Goal: Task Accomplishment & Management: Use online tool/utility

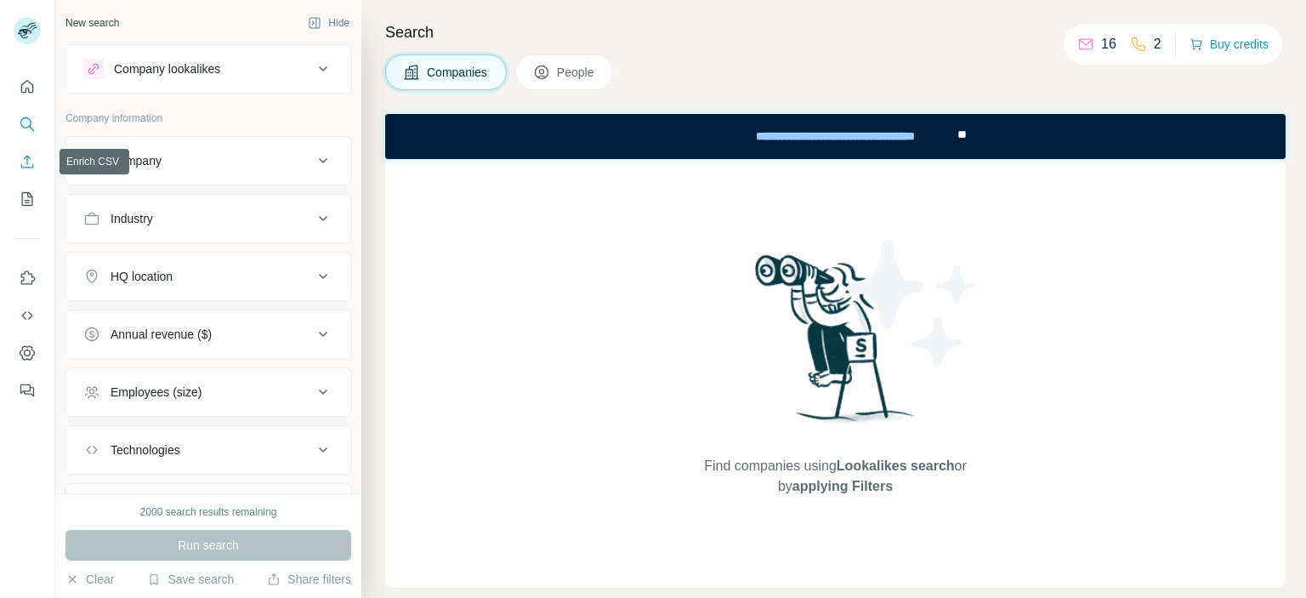
click at [22, 166] on icon "Enrich CSV" at bounding box center [27, 161] width 17 height 17
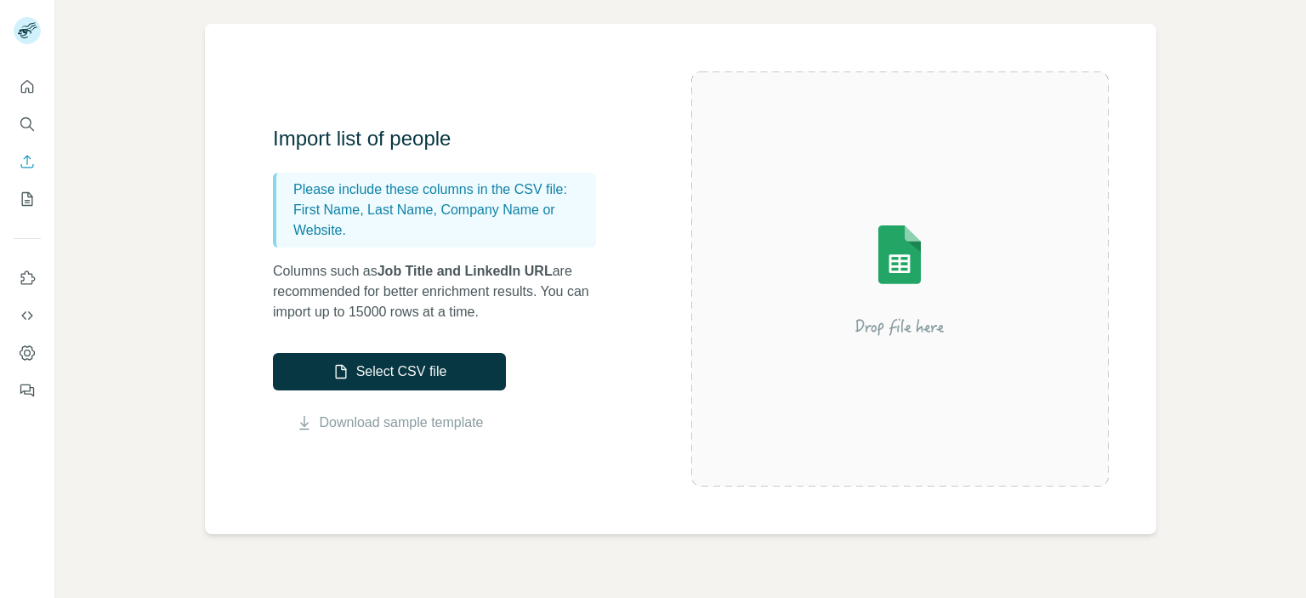
scroll to position [102, 0]
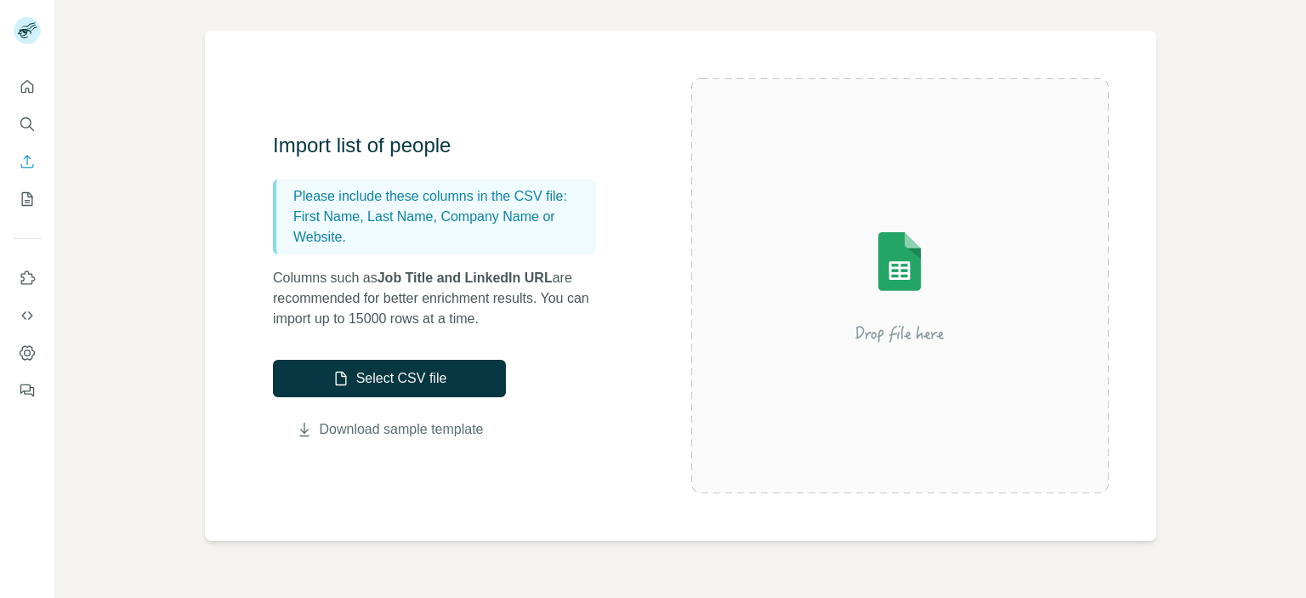
click at [381, 428] on link "Download sample template" at bounding box center [402, 429] width 164 height 20
click at [451, 370] on button "Select CSV file" at bounding box center [389, 378] width 233 height 37
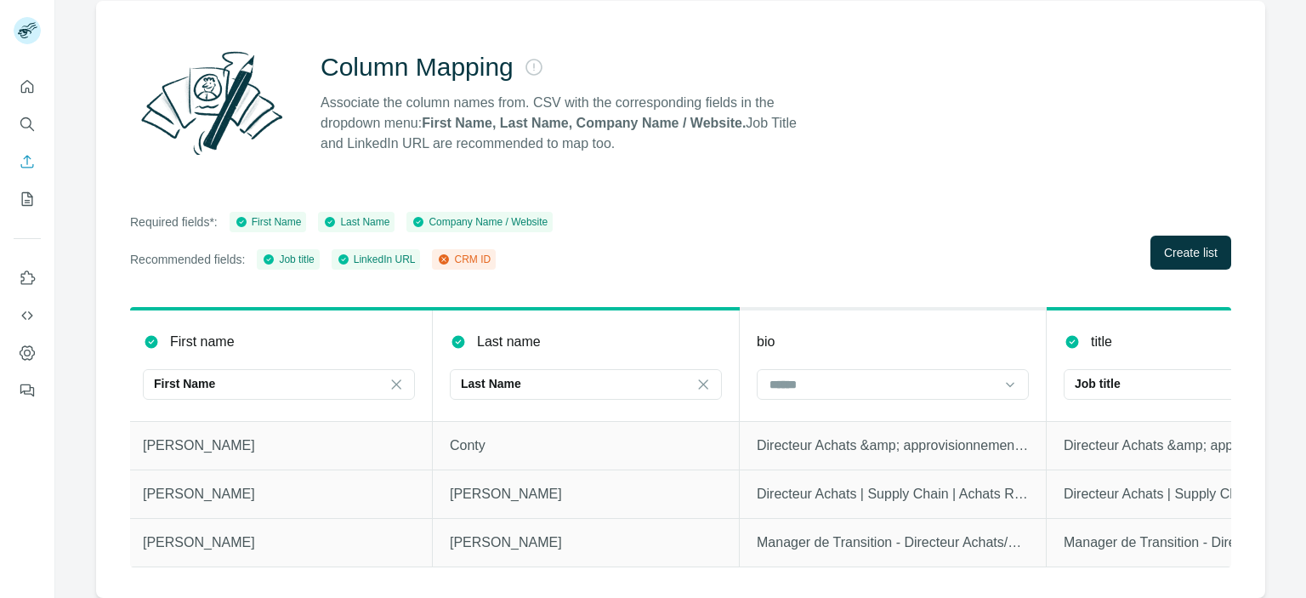
scroll to position [0, 6]
click at [833, 386] on div at bounding box center [882, 384] width 230 height 29
click at [855, 334] on div "bio" at bounding box center [892, 342] width 272 height 20
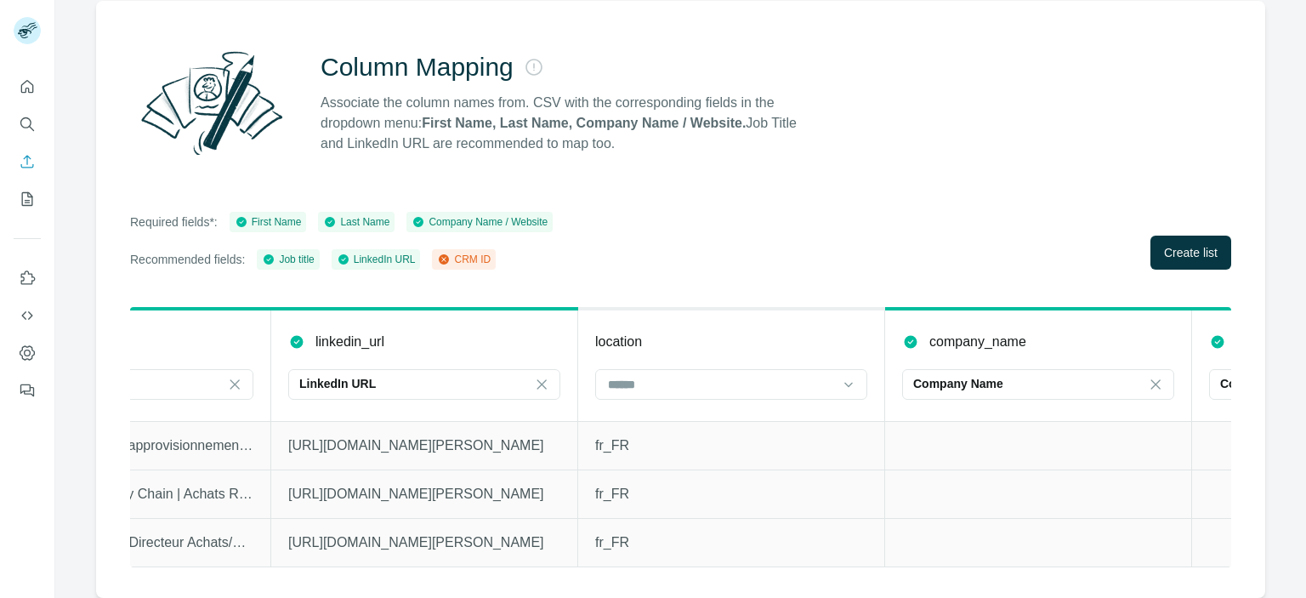
scroll to position [0, 1109]
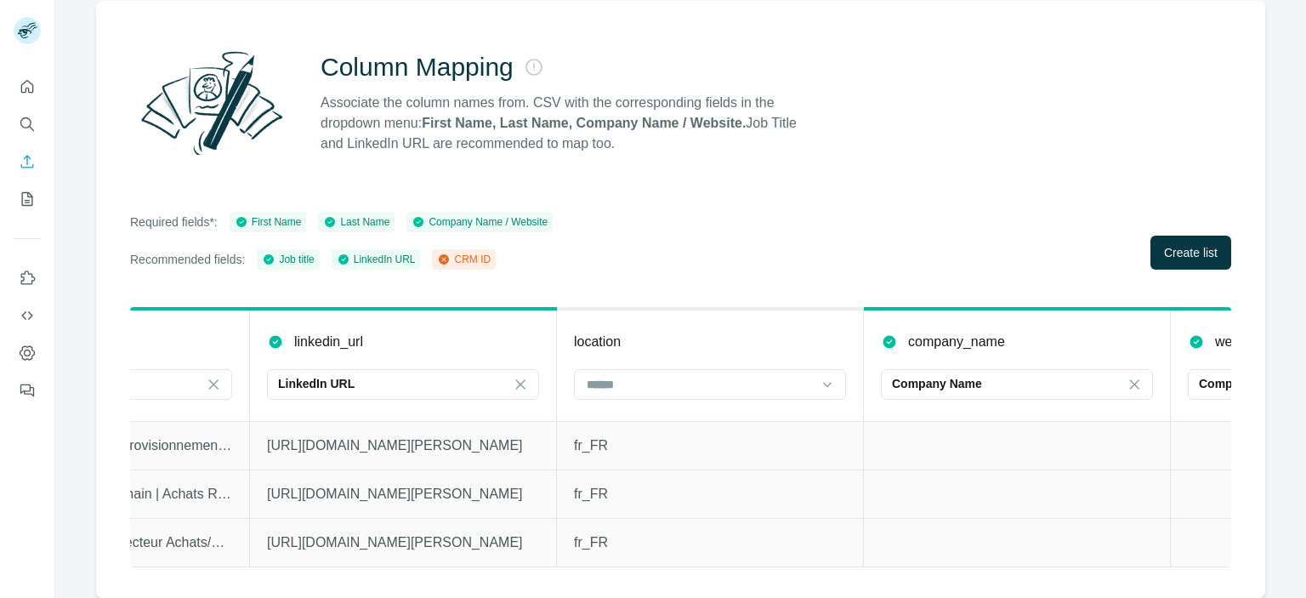
click at [693, 389] on div at bounding box center [710, 386] width 272 height 34
click at [686, 339] on div "location" at bounding box center [710, 342] width 272 height 20
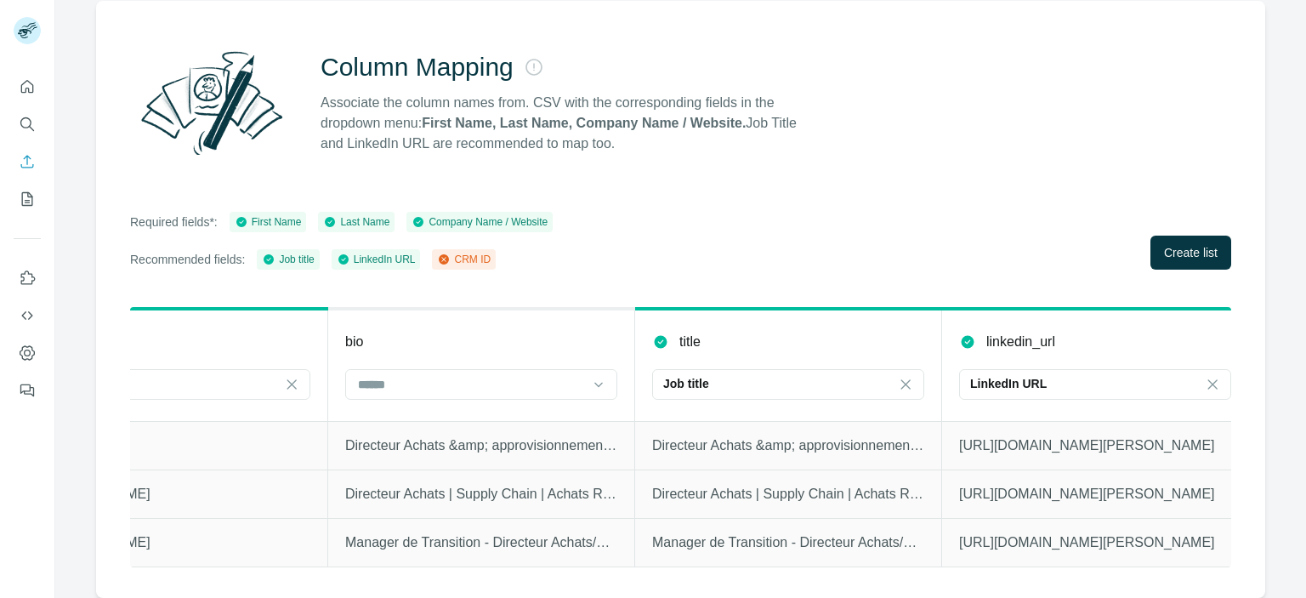
scroll to position [0, 366]
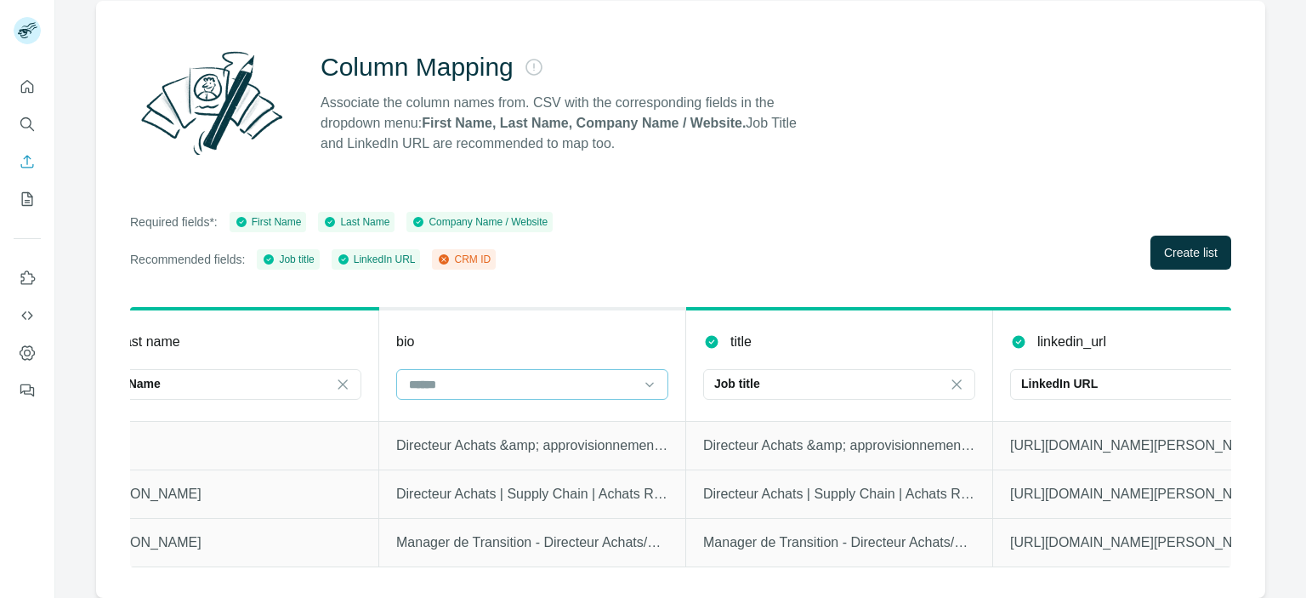
click at [520, 377] on input at bounding box center [522, 384] width 230 height 19
click at [485, 332] on div "bio" at bounding box center [532, 342] width 272 height 20
click at [505, 375] on input at bounding box center [522, 384] width 230 height 19
click at [576, 343] on th "bio" at bounding box center [532, 365] width 307 height 112
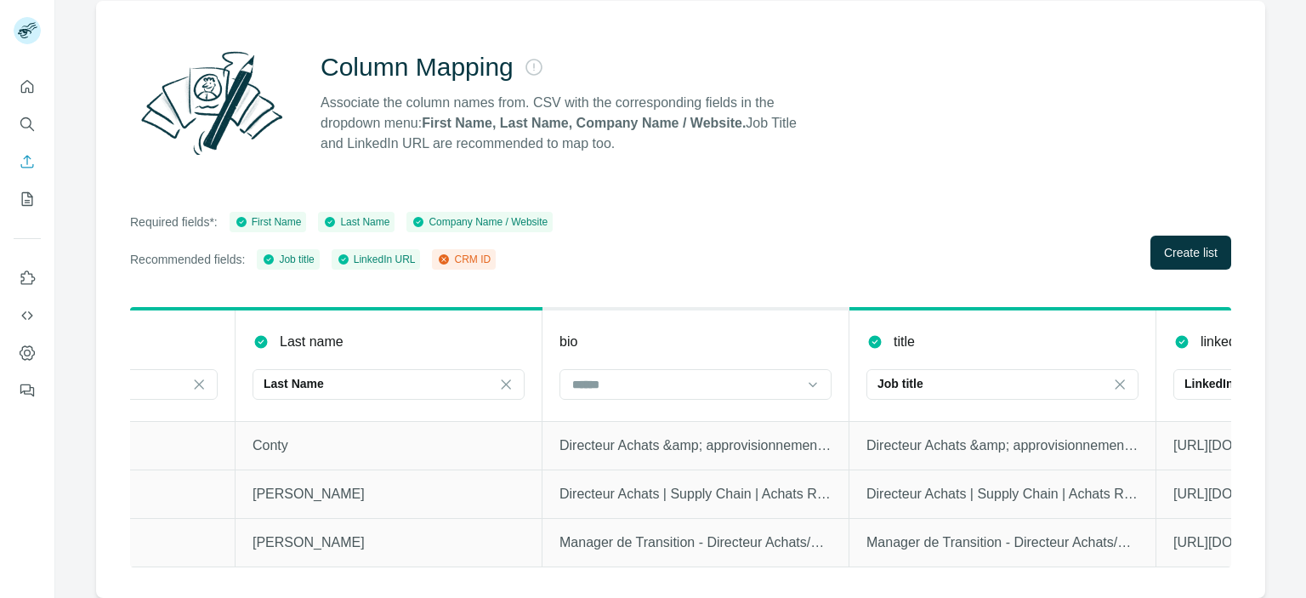
scroll to position [0, 0]
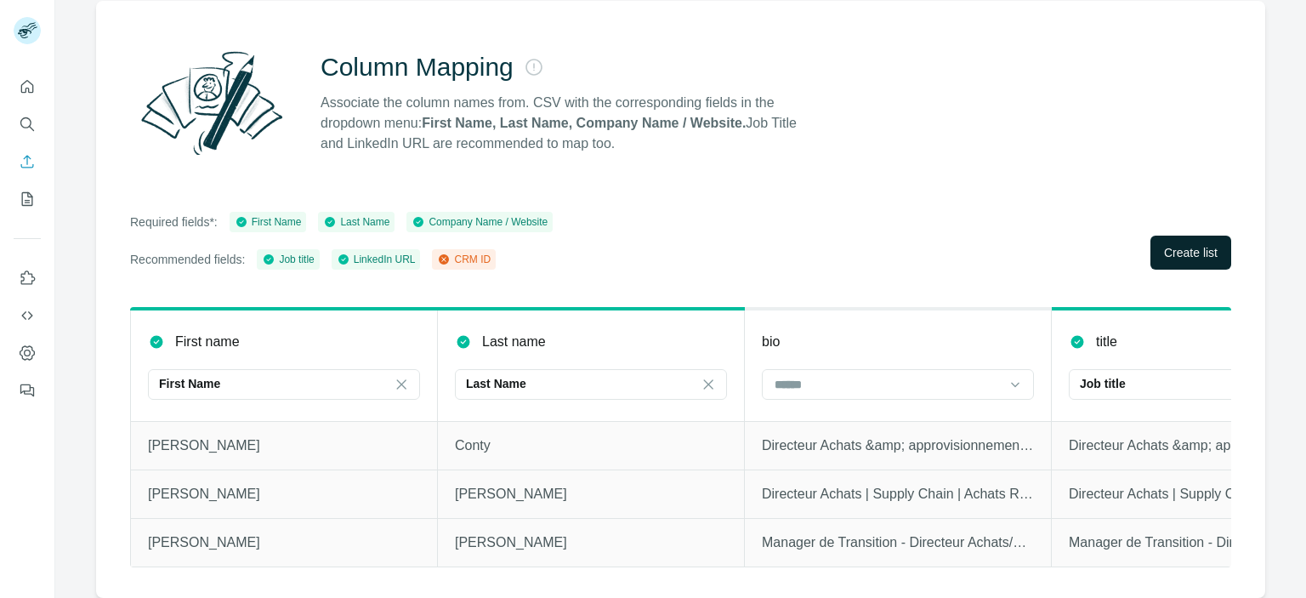
click at [1169, 244] on span "Create list" at bounding box center [1191, 252] width 54 height 17
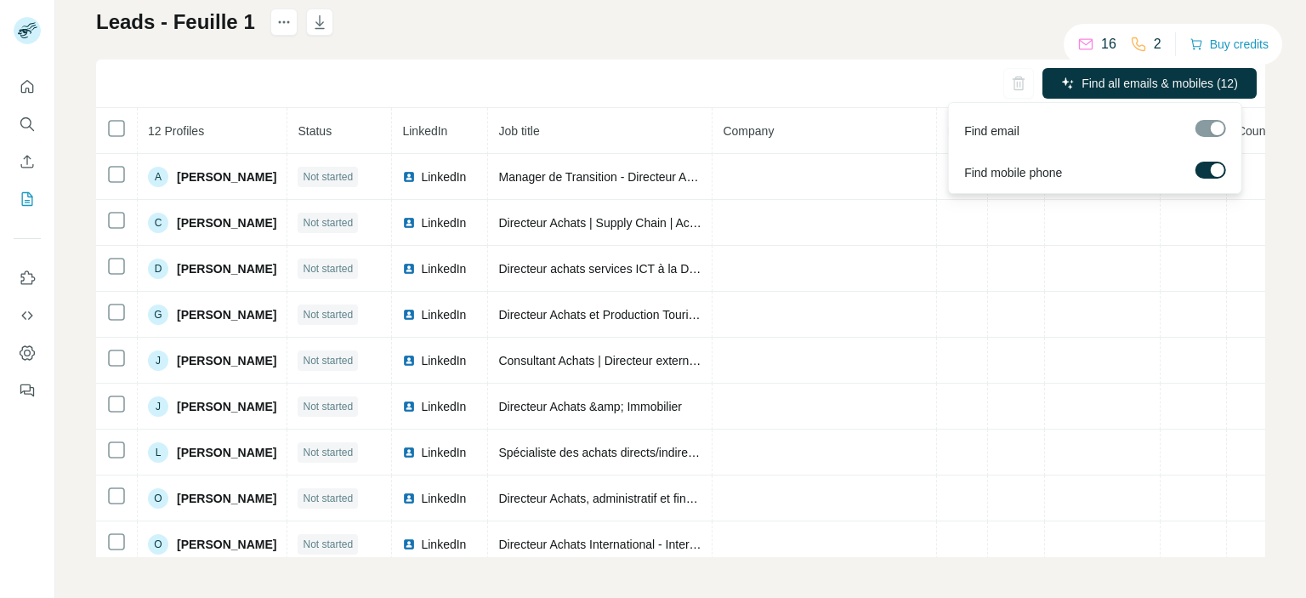
click at [1212, 172] on div at bounding box center [1218, 170] width 14 height 14
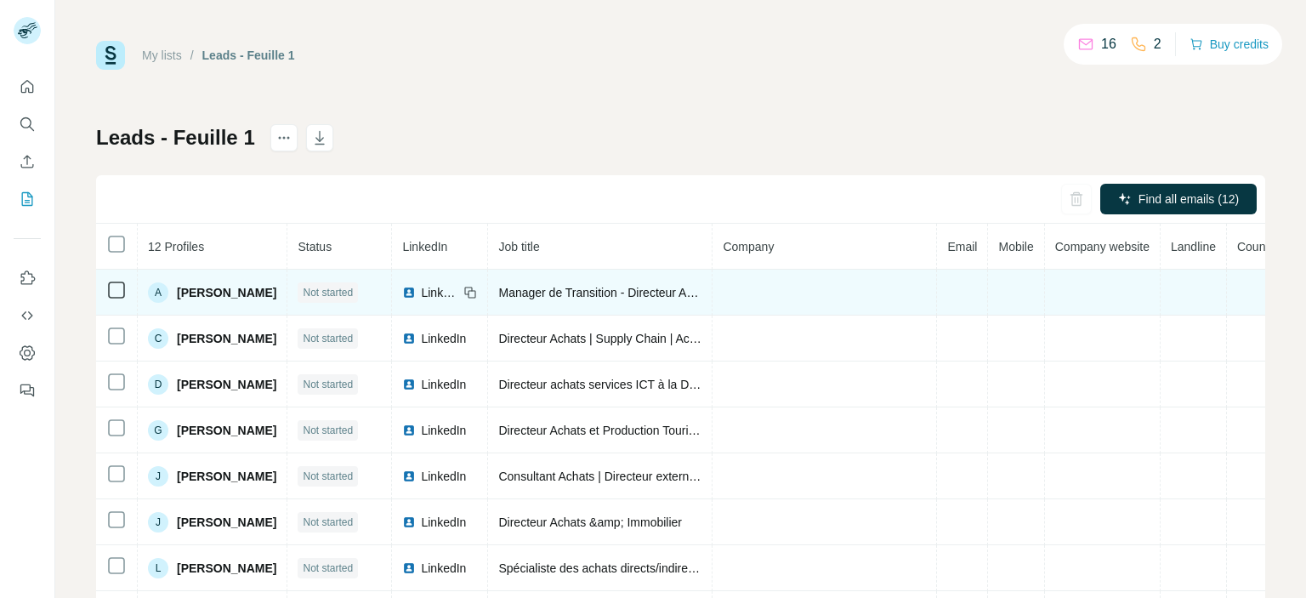
click at [824, 288] on td at bounding box center [824, 292] width 224 height 46
click at [121, 302] on td at bounding box center [117, 292] width 42 height 46
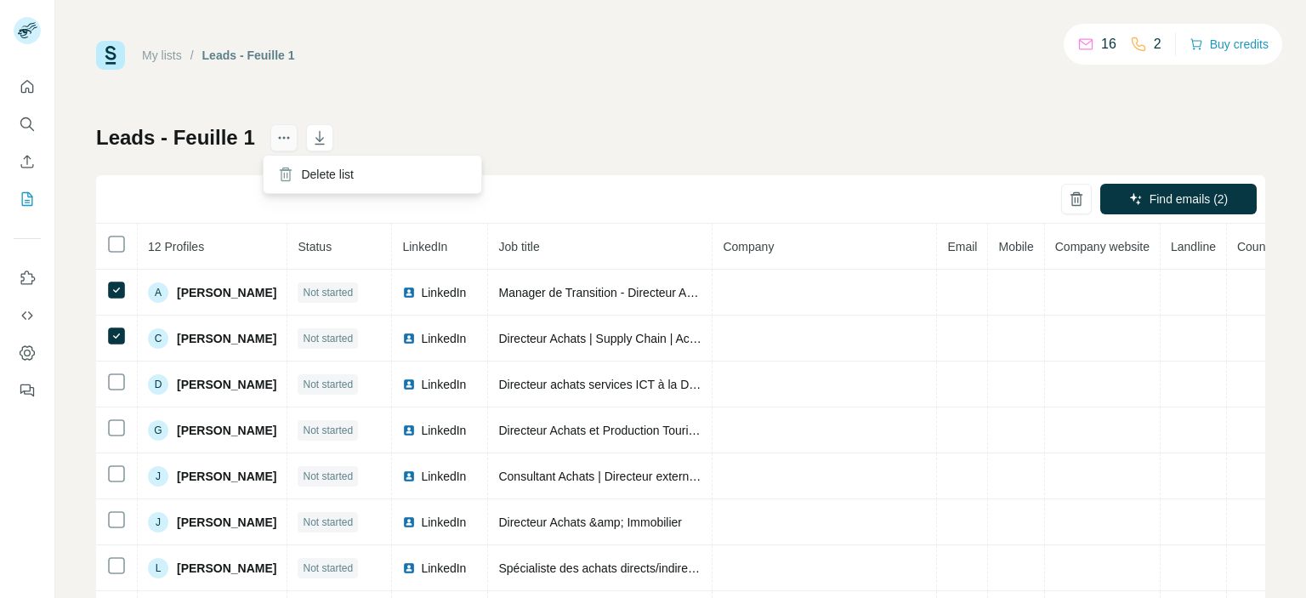
click at [281, 142] on icon "actions" at bounding box center [283, 137] width 17 height 17
click at [442, 196] on div "Find emails (2)" at bounding box center [680, 199] width 1169 height 48
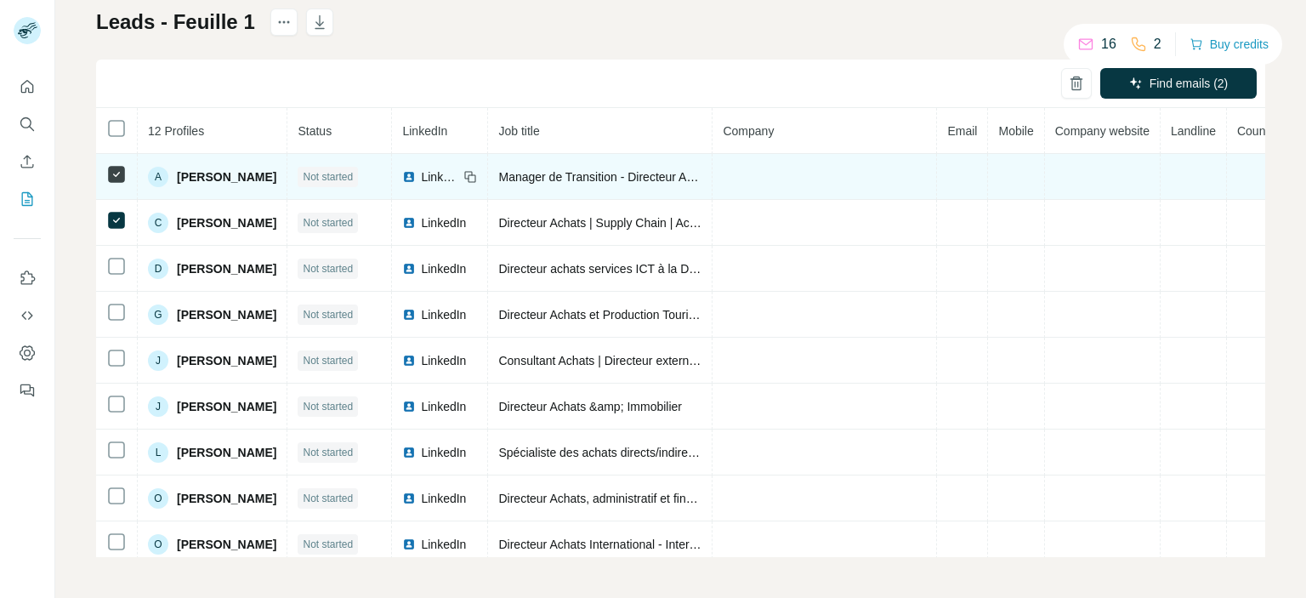
click at [243, 178] on span "[PERSON_NAME]" at bounding box center [226, 176] width 99 height 17
click at [260, 173] on div "A [PERSON_NAME]" at bounding box center [212, 177] width 128 height 20
click at [883, 165] on td at bounding box center [824, 177] width 224 height 46
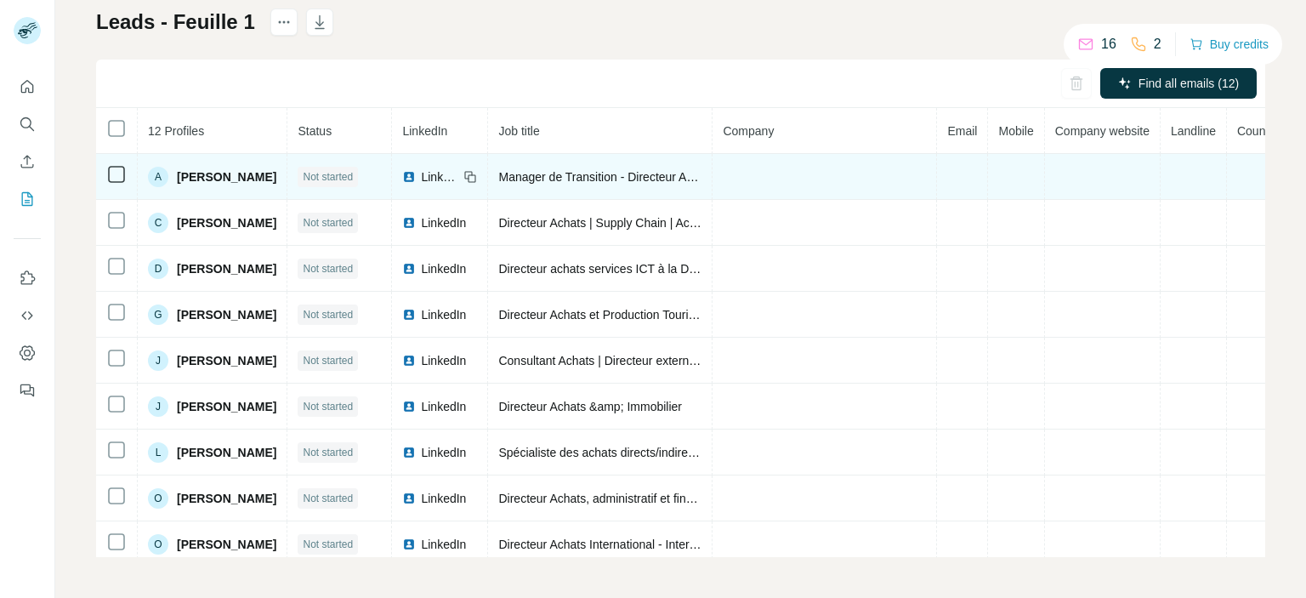
scroll to position [0, 80]
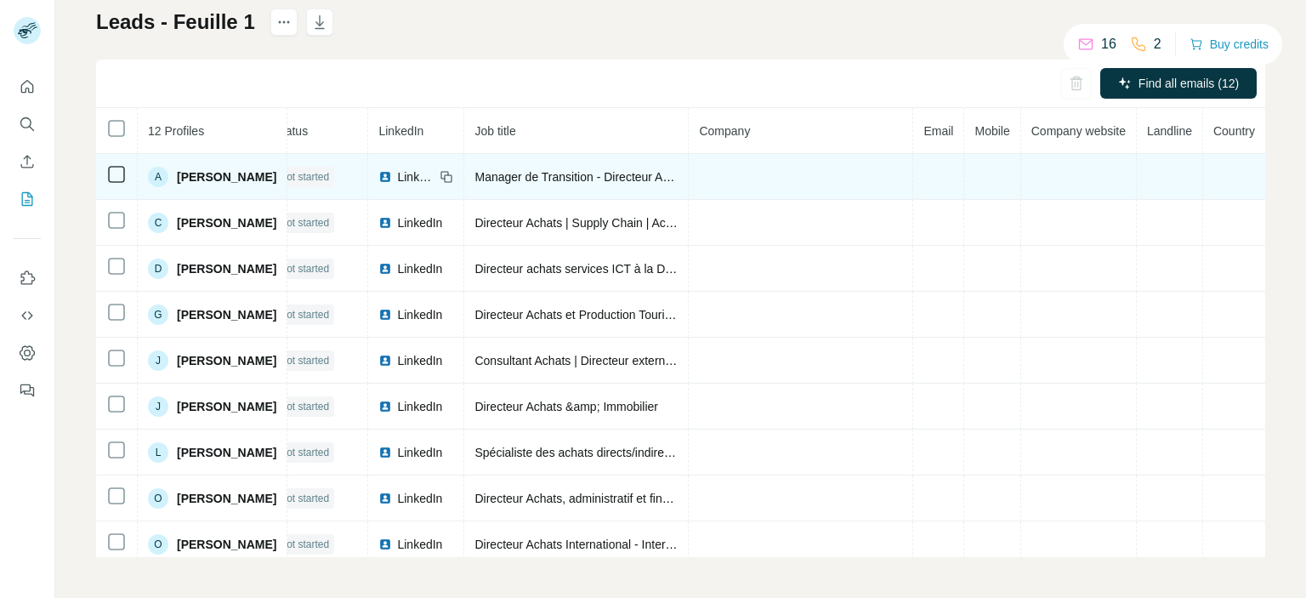
click at [378, 175] on div "LinkedIn" at bounding box center [406, 176] width 56 height 17
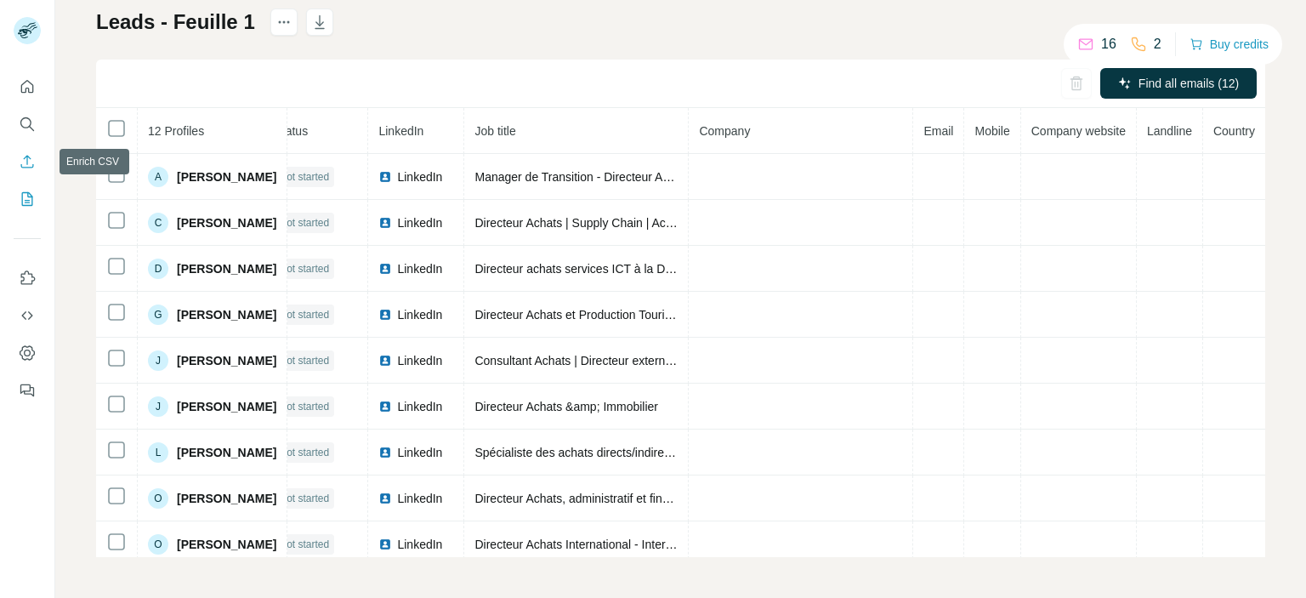
click at [23, 159] on icon "Enrich CSV" at bounding box center [27, 161] width 17 height 17
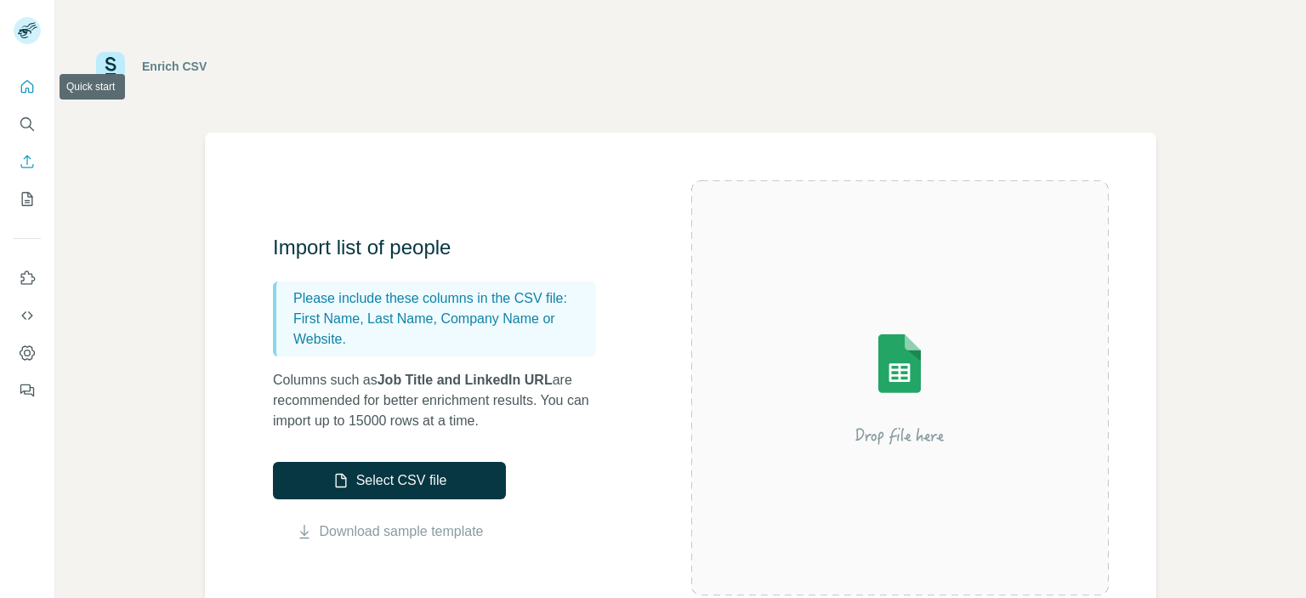
click at [28, 87] on icon "Quick start" at bounding box center [27, 86] width 17 height 17
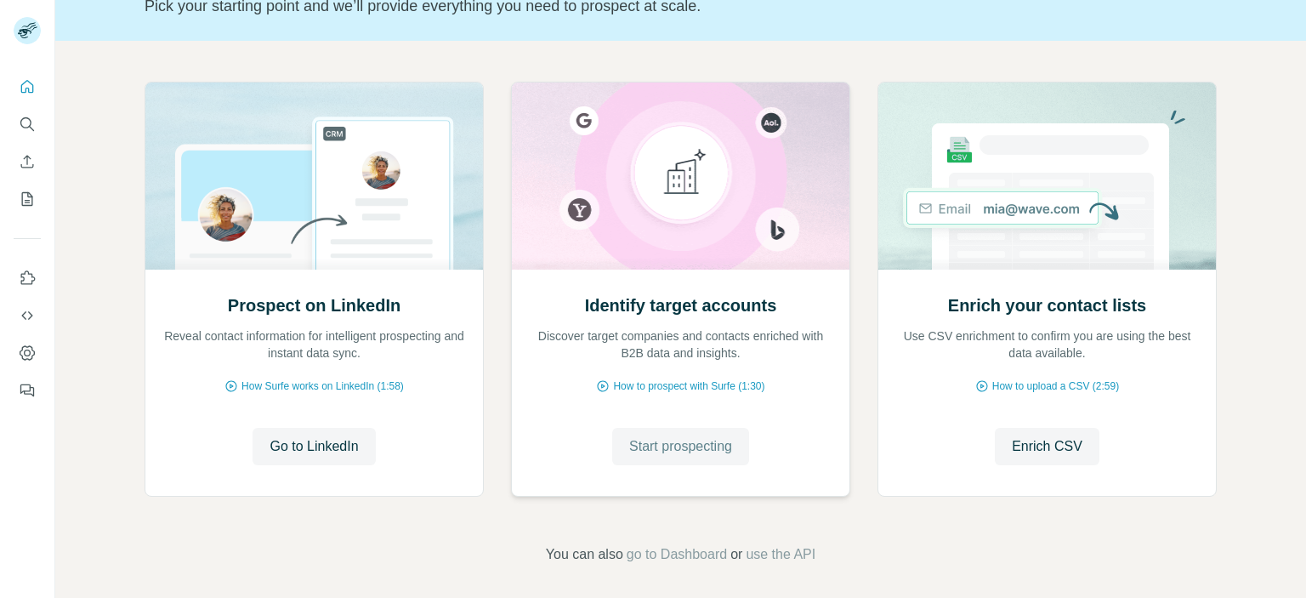
scroll to position [136, 0]
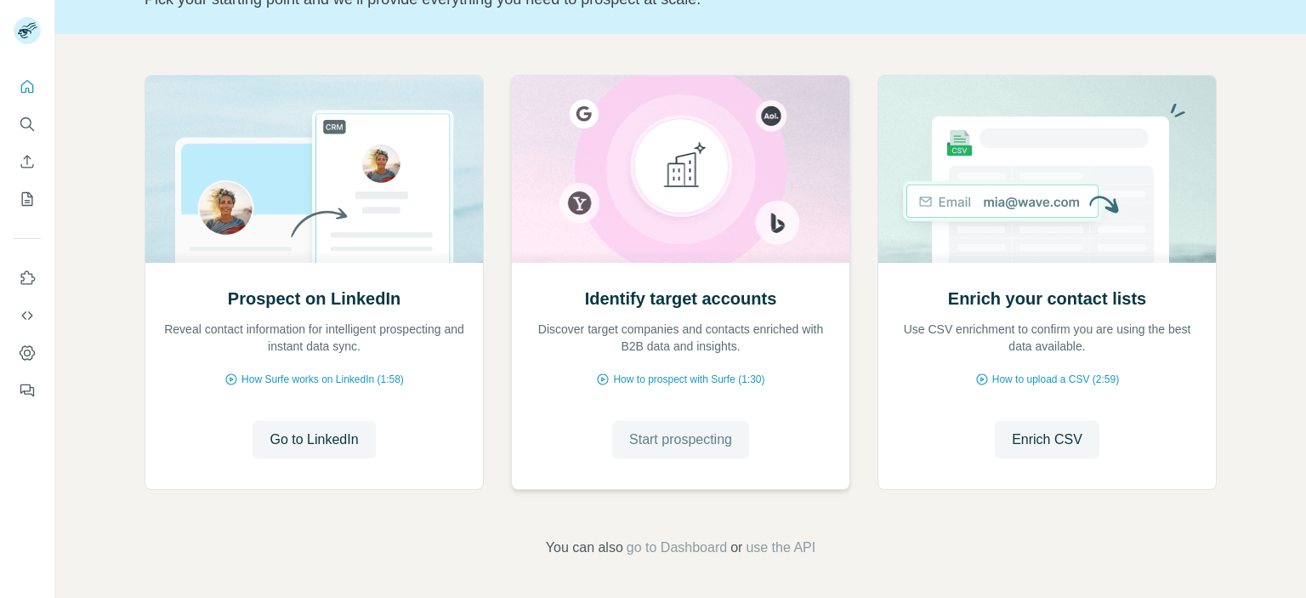
click at [669, 437] on span "Start prospecting" at bounding box center [680, 439] width 103 height 20
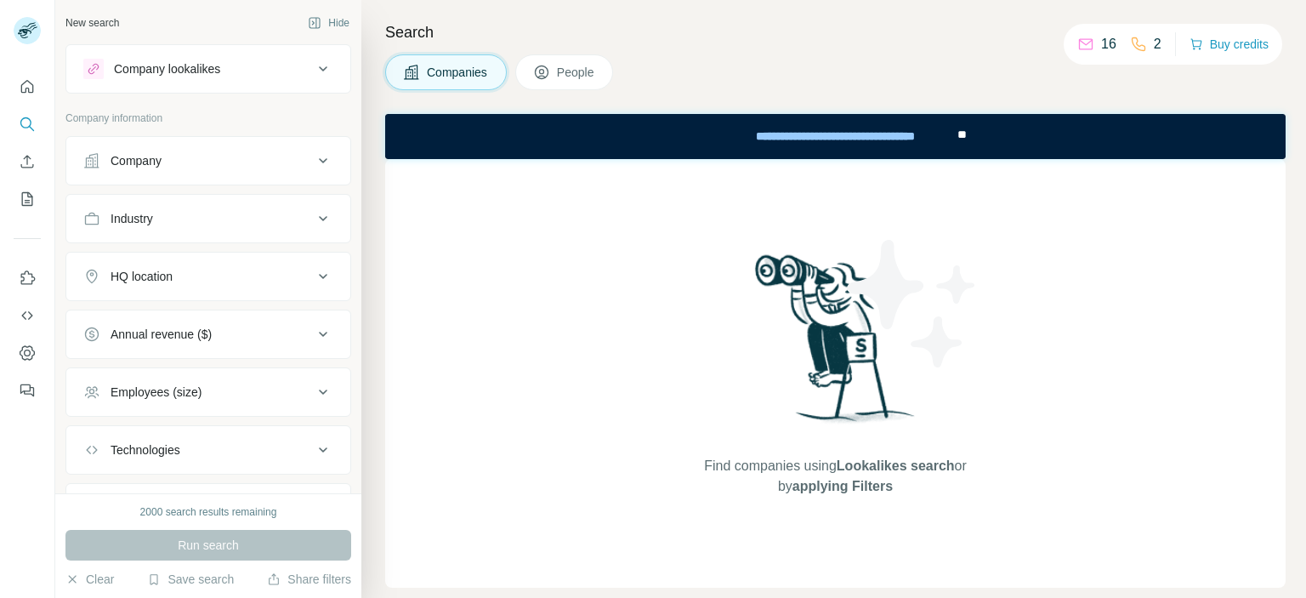
click at [539, 77] on icon at bounding box center [542, 72] width 14 height 14
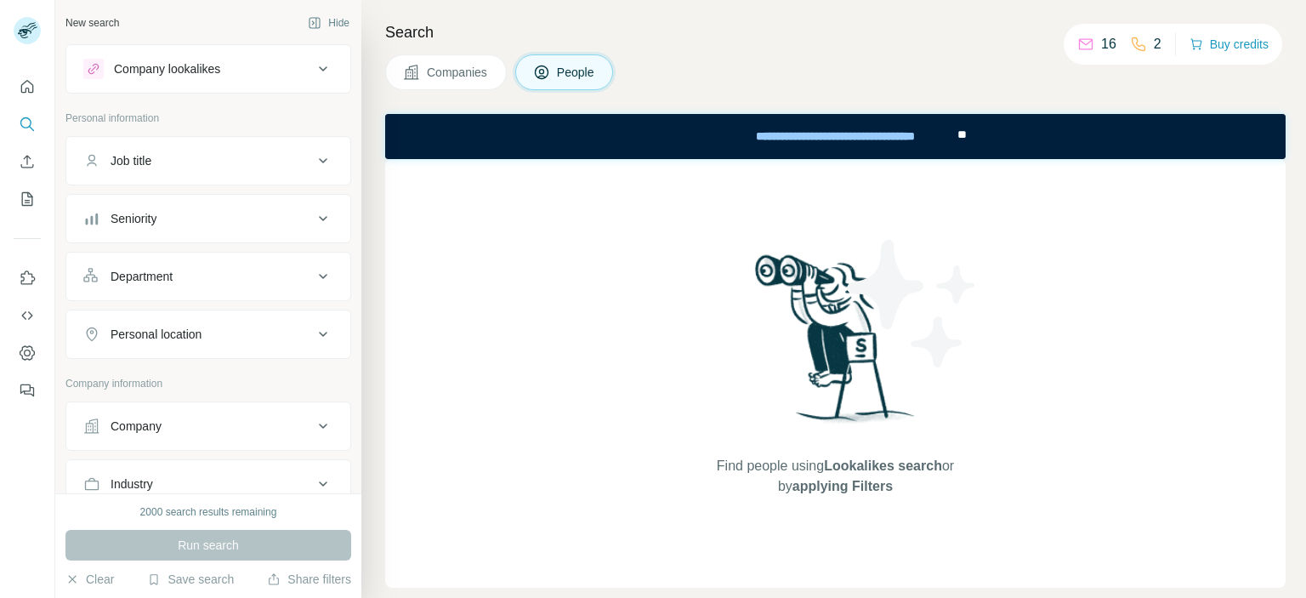
click at [437, 78] on span "Companies" at bounding box center [458, 72] width 62 height 17
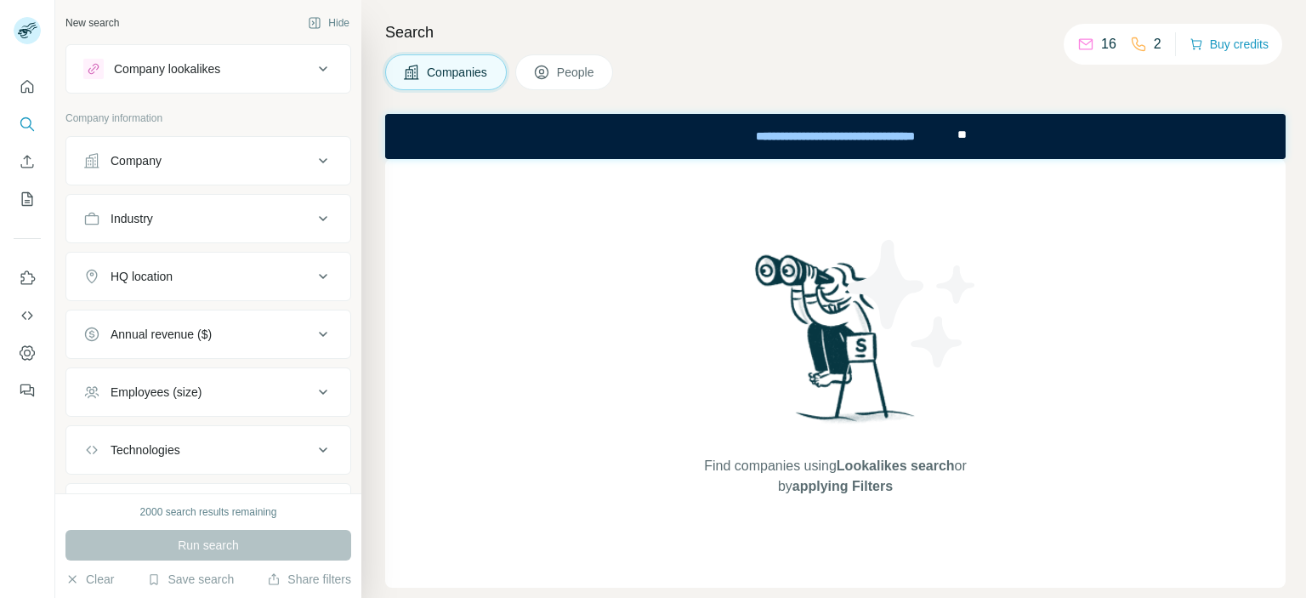
click at [213, 165] on div "Company" at bounding box center [198, 160] width 230 height 17
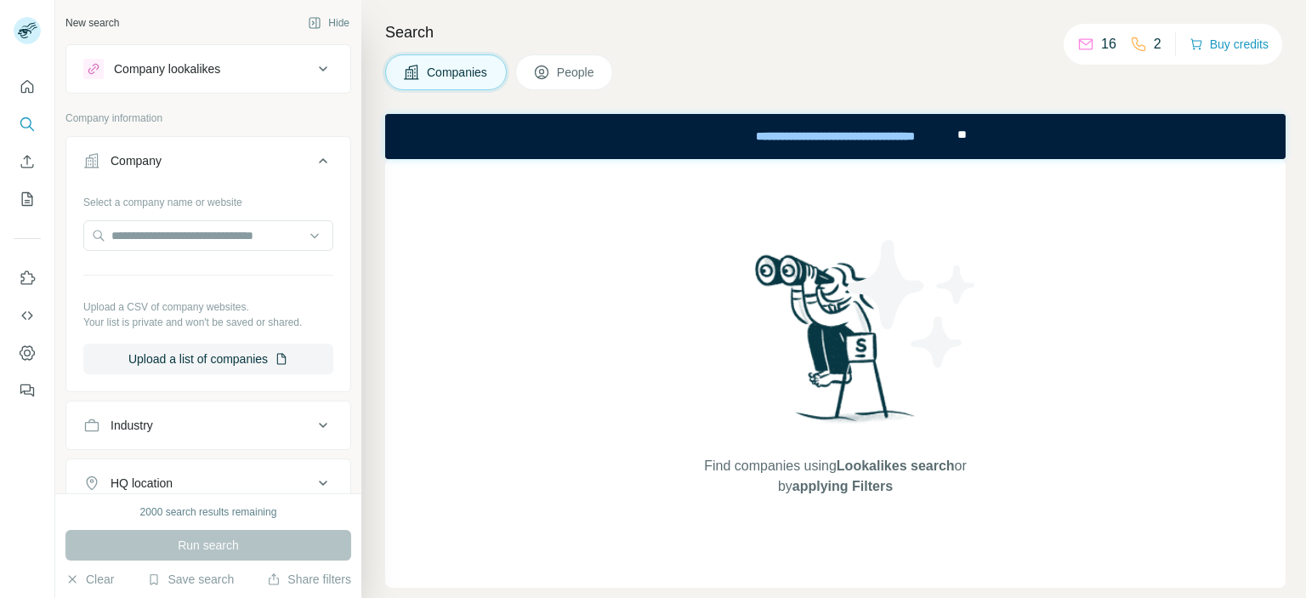
click at [238, 64] on div "Company lookalikes" at bounding box center [198, 69] width 230 height 20
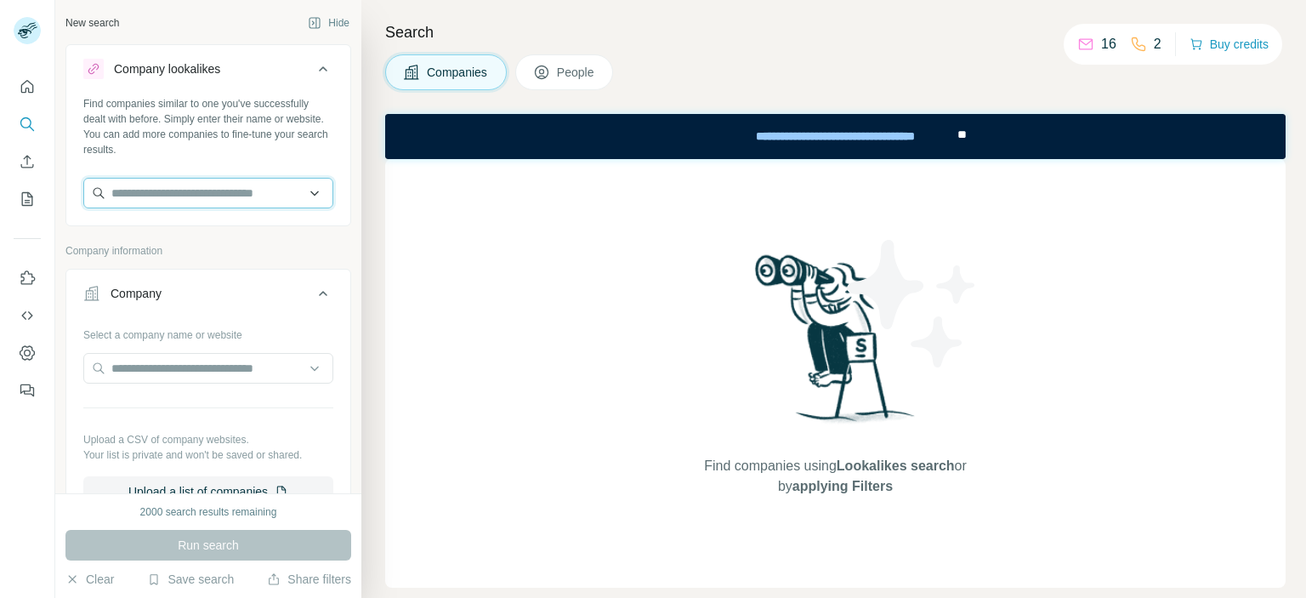
click at [225, 185] on input "text" at bounding box center [208, 193] width 250 height 31
click at [292, 195] on input "text" at bounding box center [208, 193] width 250 height 31
click at [265, 376] on input "text" at bounding box center [208, 368] width 250 height 31
click at [255, 338] on div "Select a company name or website" at bounding box center [208, 332] width 250 height 22
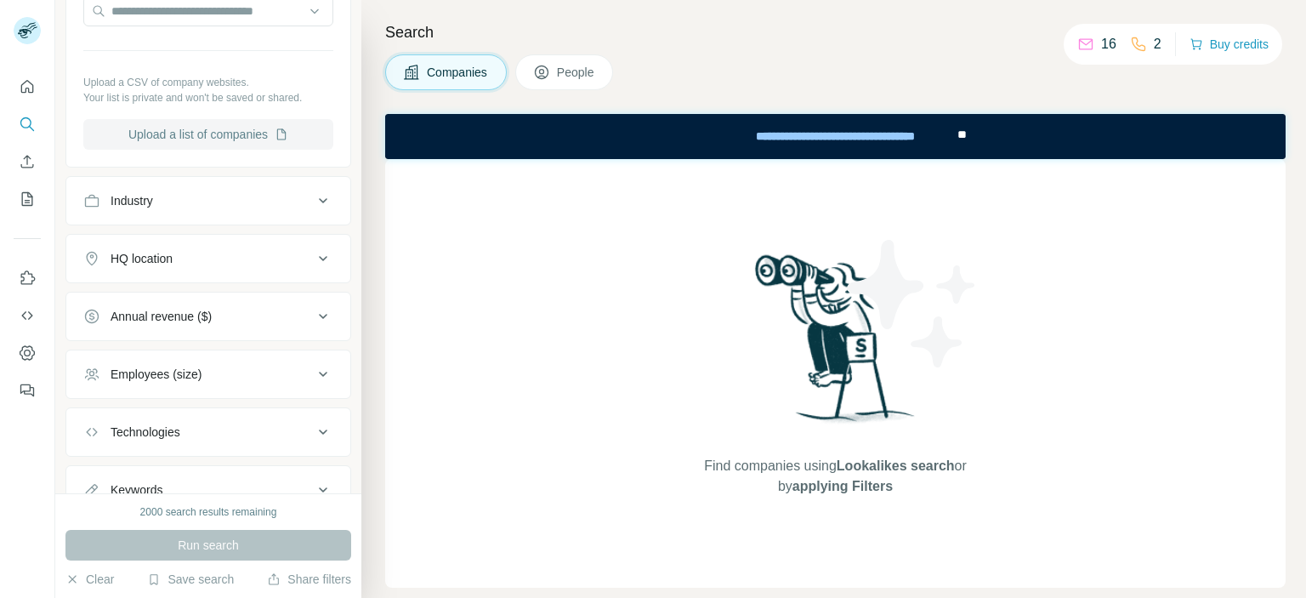
scroll to position [372, 0]
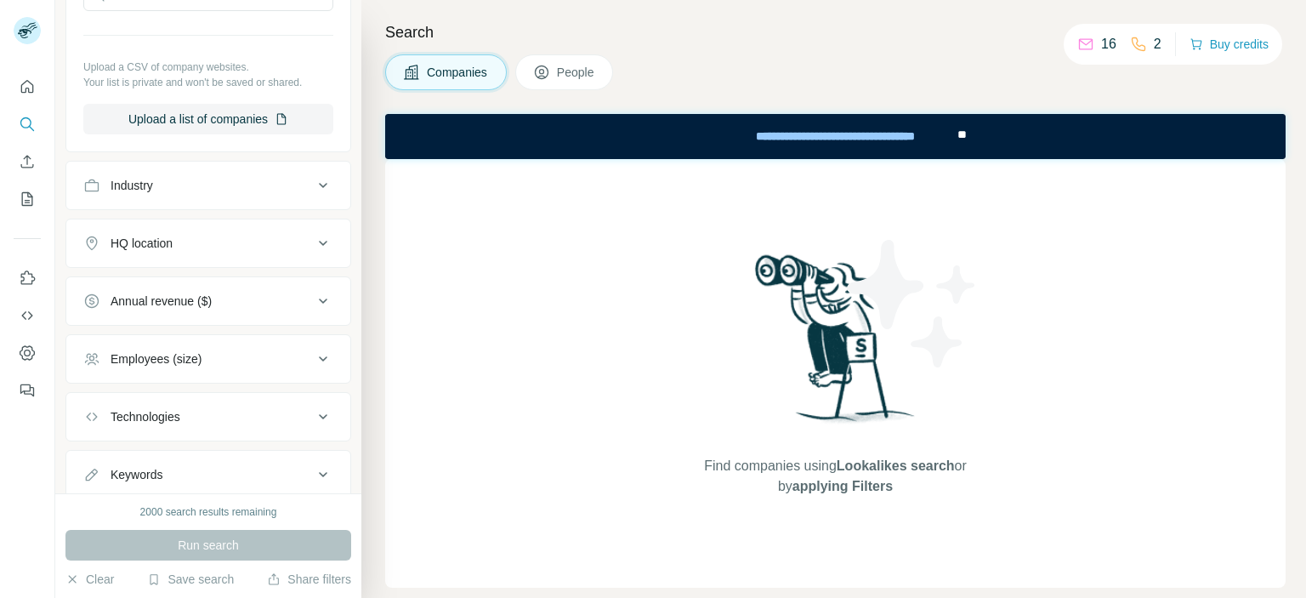
click at [218, 178] on div "Industry" at bounding box center [198, 185] width 230 height 17
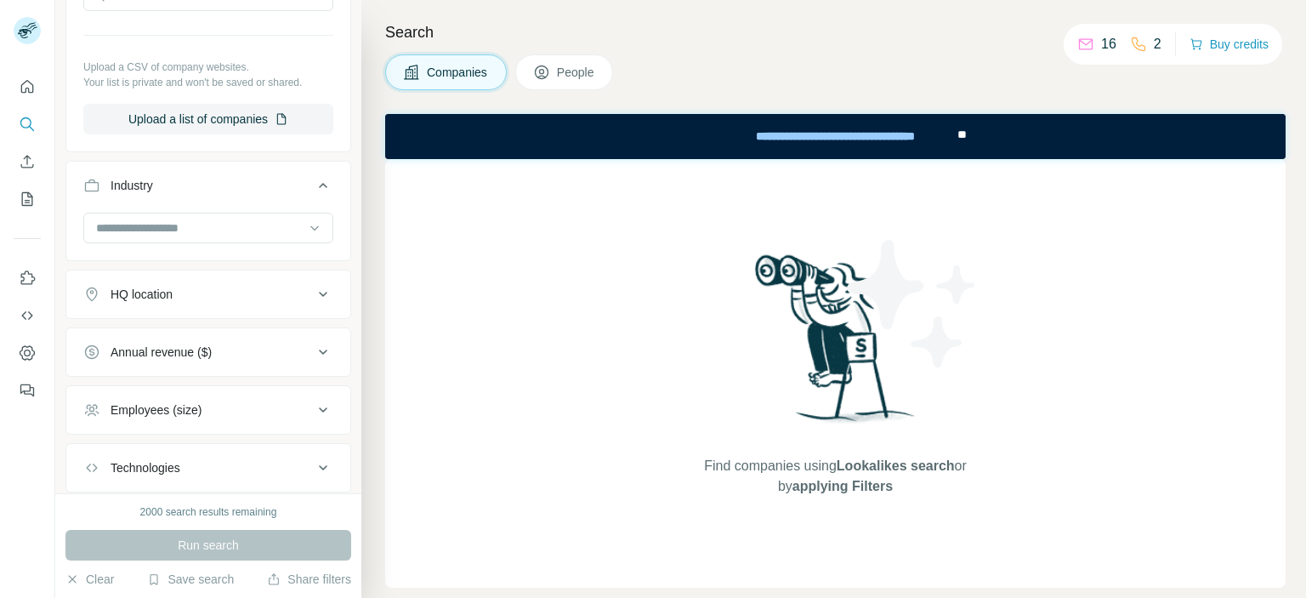
click at [225, 295] on div "HQ location" at bounding box center [198, 294] width 230 height 17
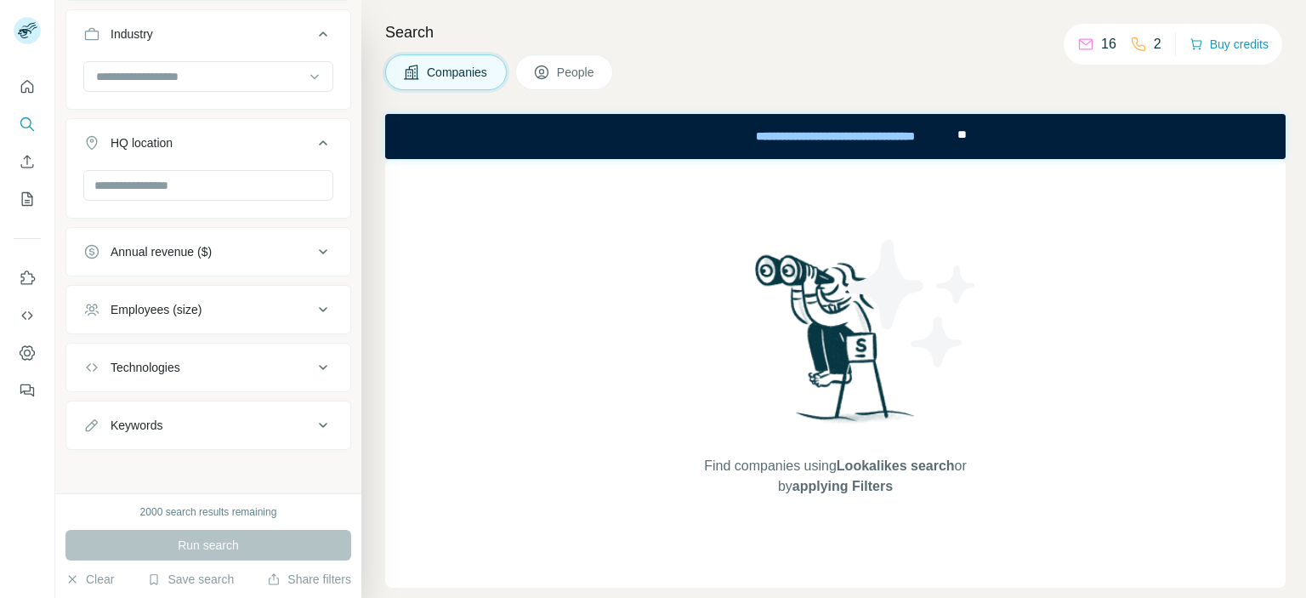
click at [214, 409] on button "Keywords" at bounding box center [208, 425] width 284 height 41
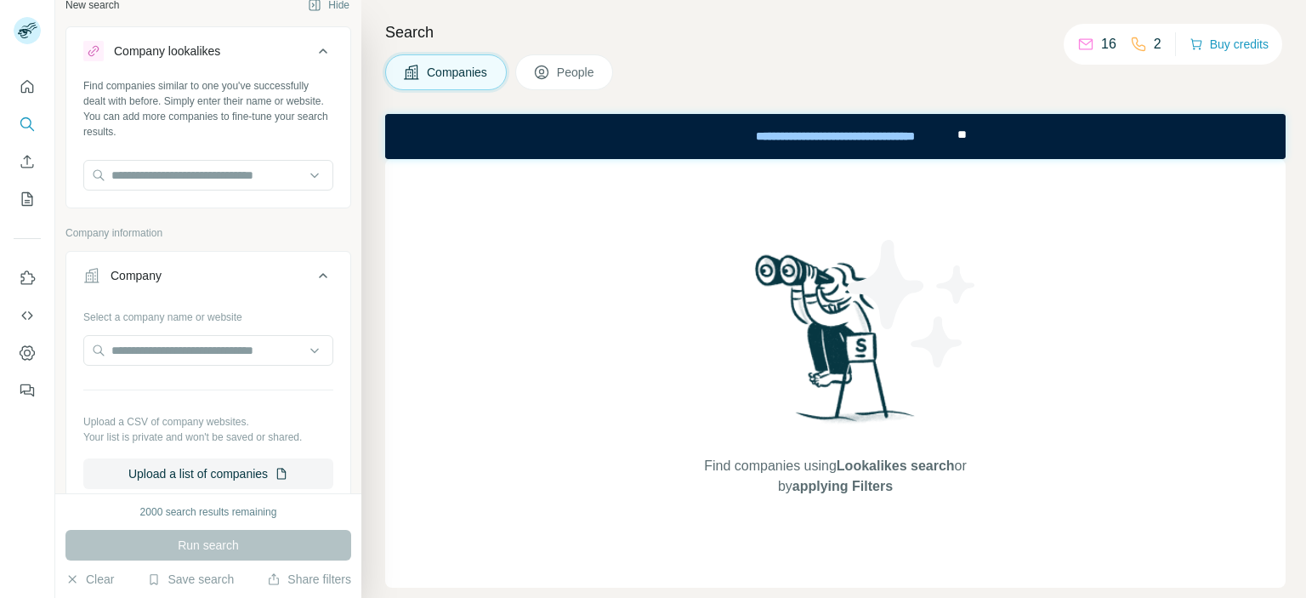
scroll to position [0, 0]
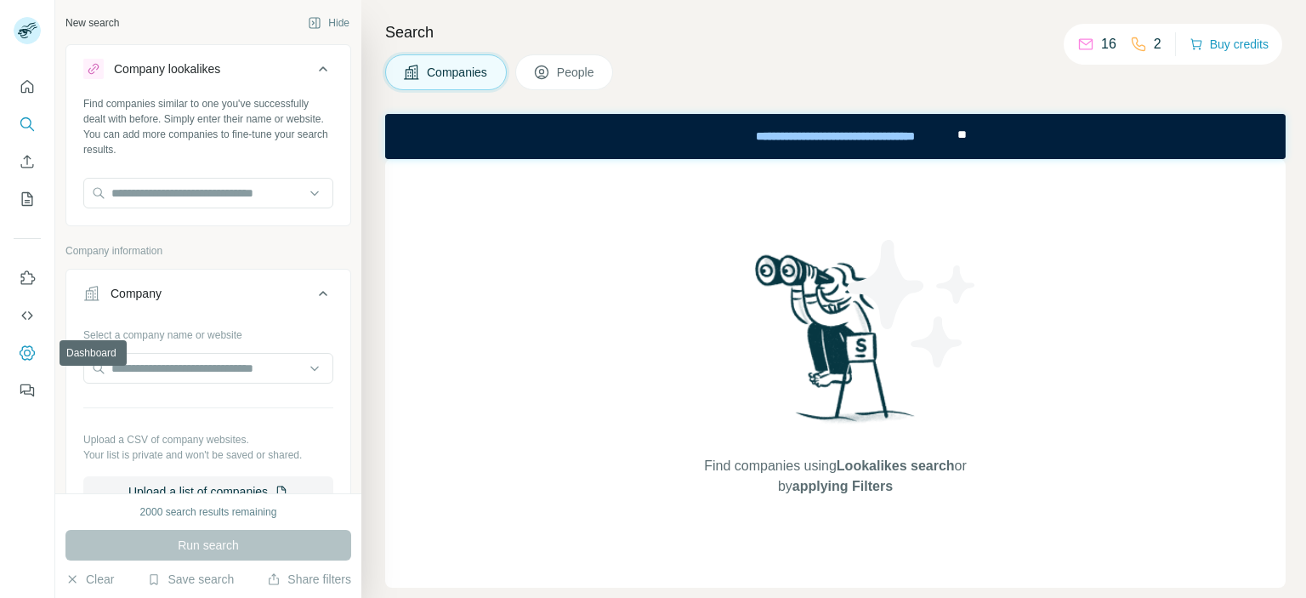
click at [20, 341] on button "Dashboard" at bounding box center [27, 353] width 27 height 31
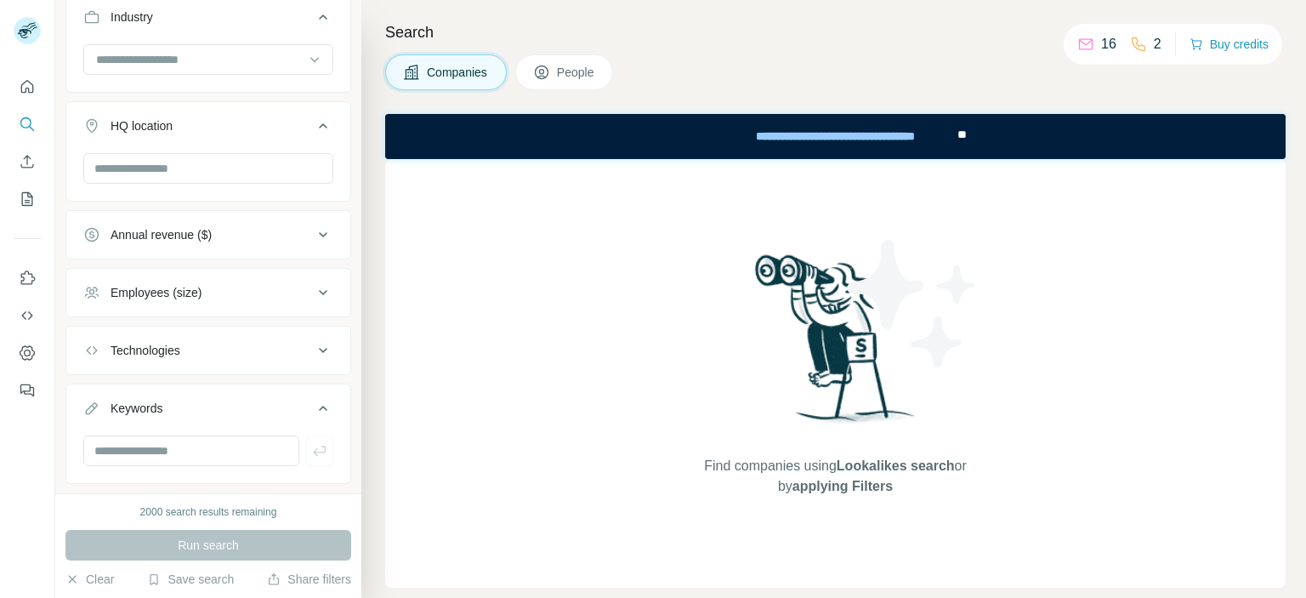
scroll to position [544, 0]
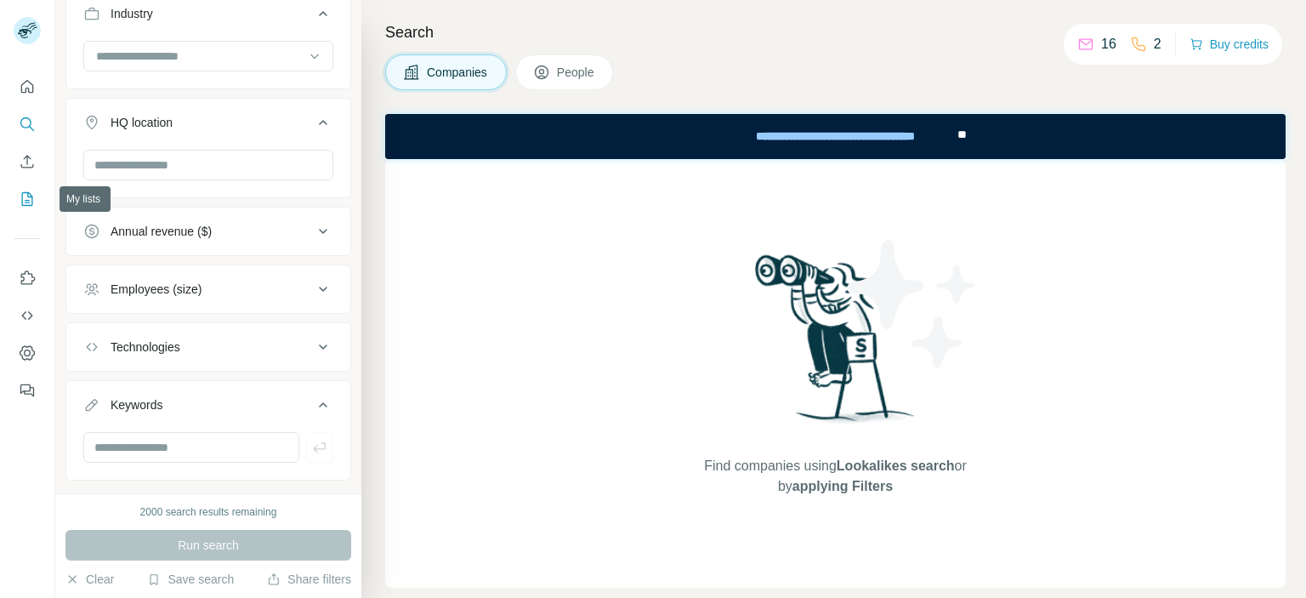
click at [20, 191] on icon "My lists" at bounding box center [27, 198] width 17 height 17
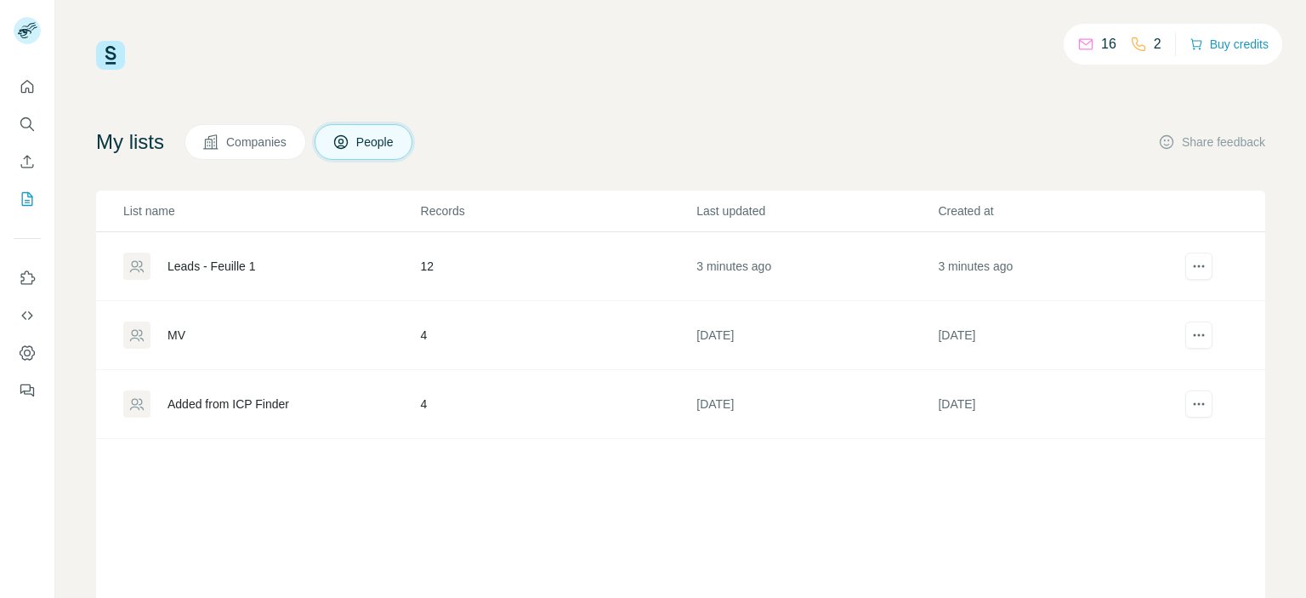
click at [308, 404] on div "Added from ICP Finder" at bounding box center [271, 403] width 296 height 27
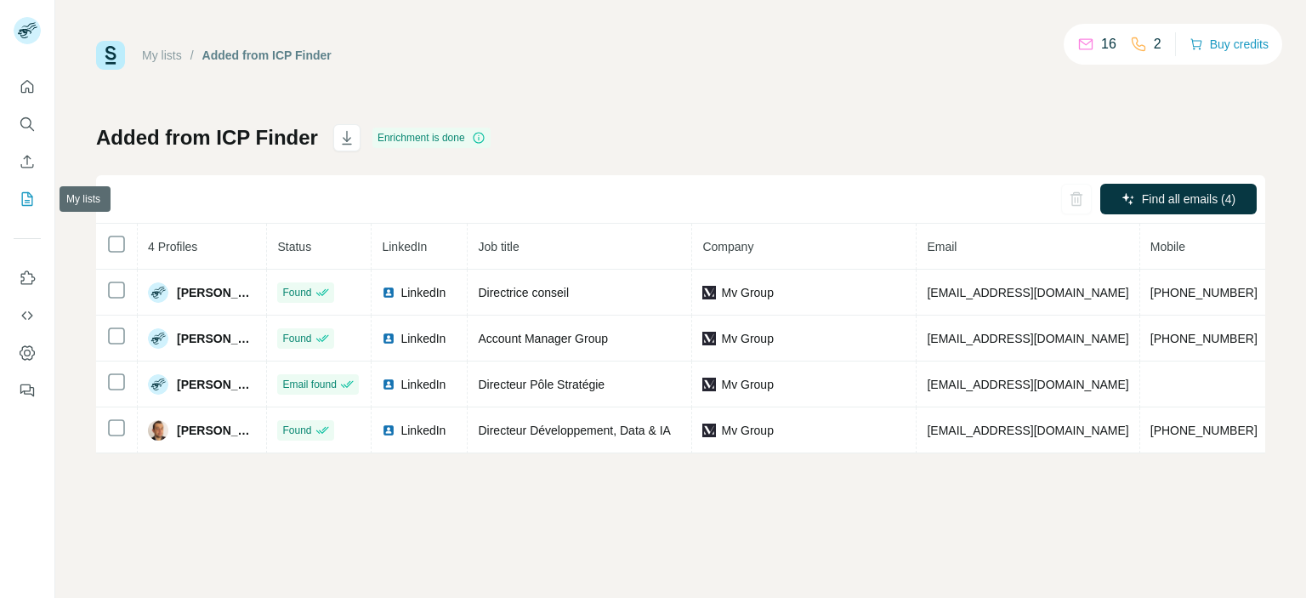
click at [31, 200] on icon "My lists" at bounding box center [27, 198] width 17 height 17
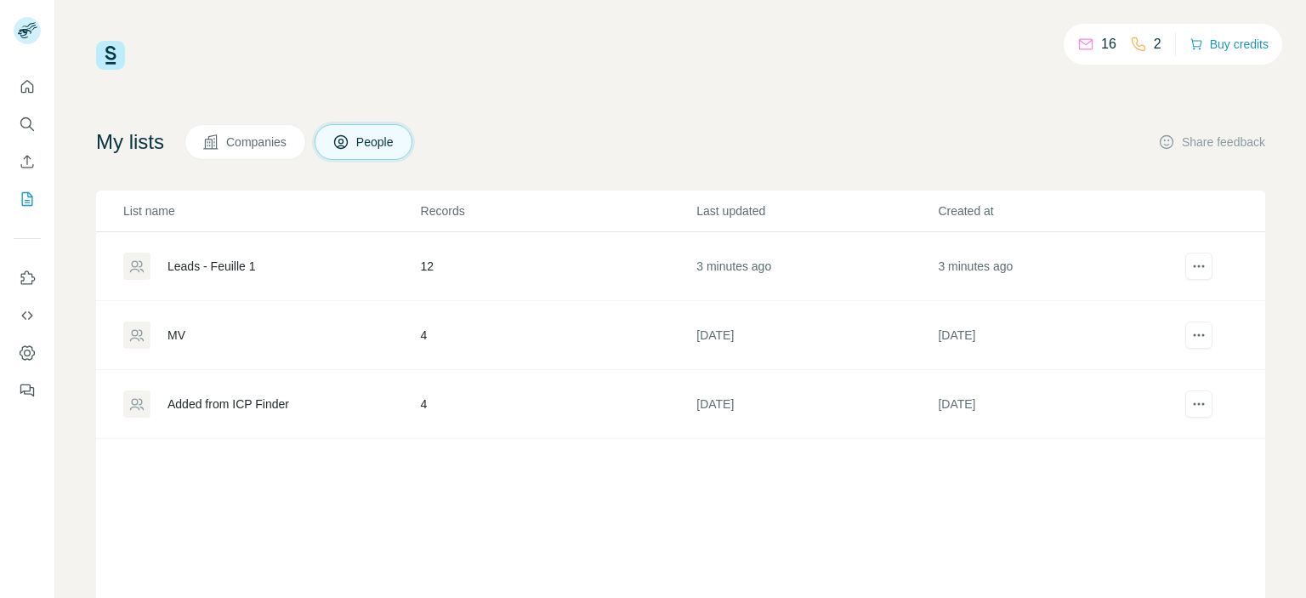
click at [231, 261] on div "Leads - Feuille 1" at bounding box center [211, 266] width 88 height 17
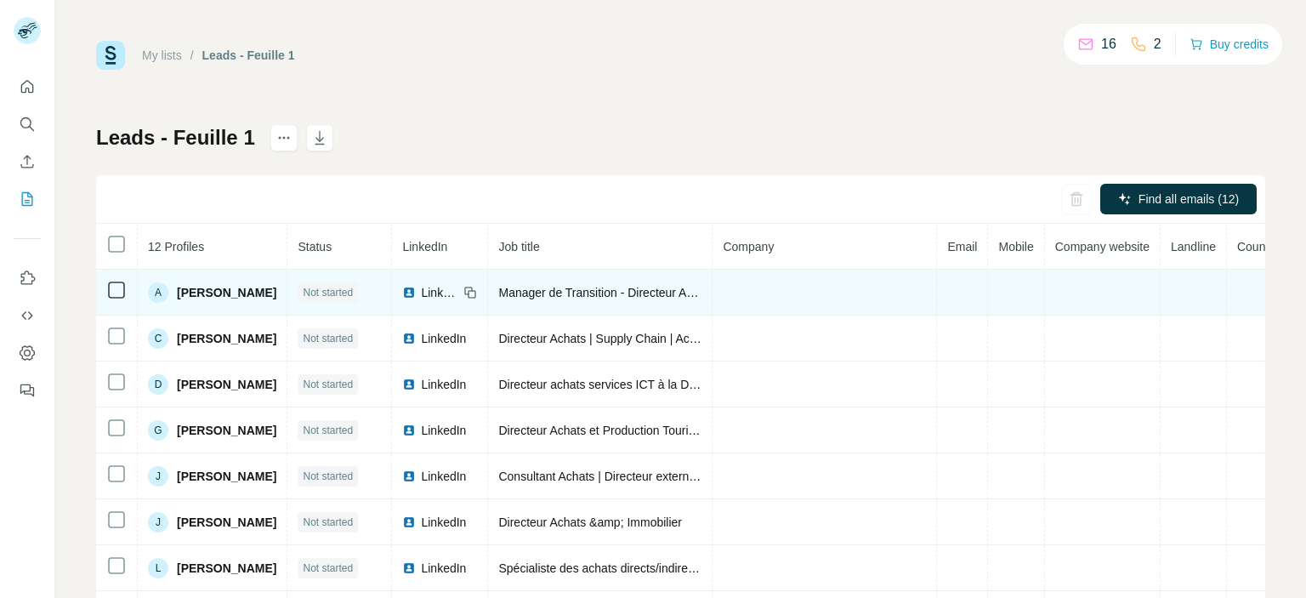
scroll to position [0, 80]
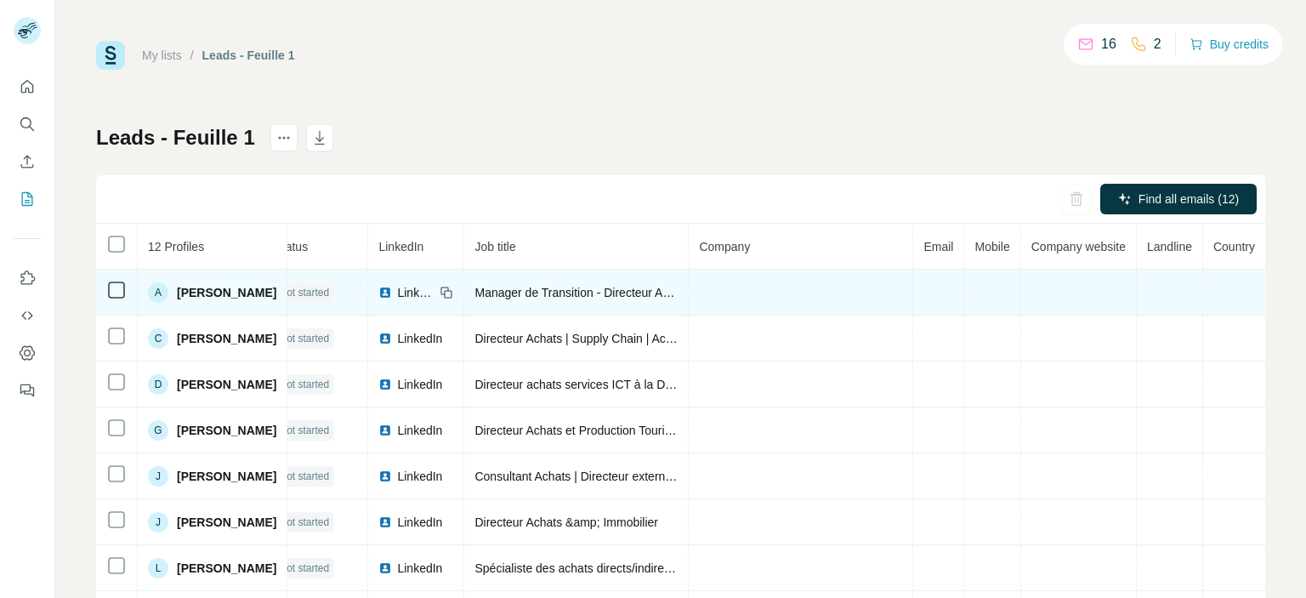
click at [728, 298] on td at bounding box center [801, 292] width 224 height 46
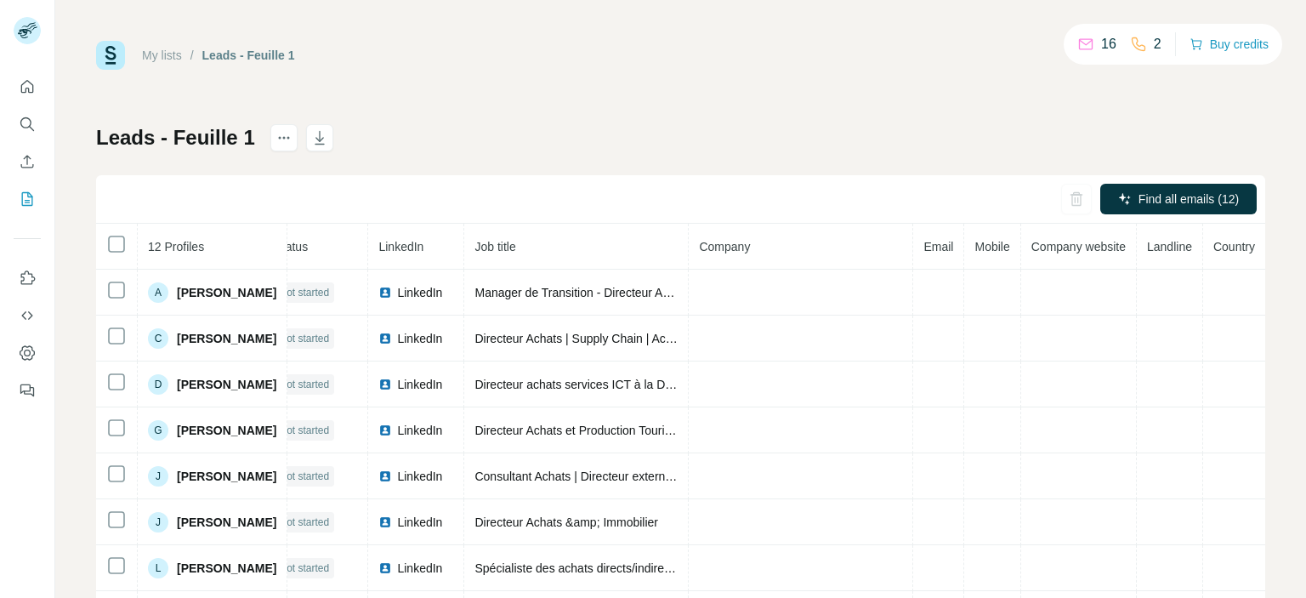
click at [689, 224] on th "Company" at bounding box center [801, 247] width 224 height 46
click at [689, 268] on th "Company" at bounding box center [801, 247] width 224 height 46
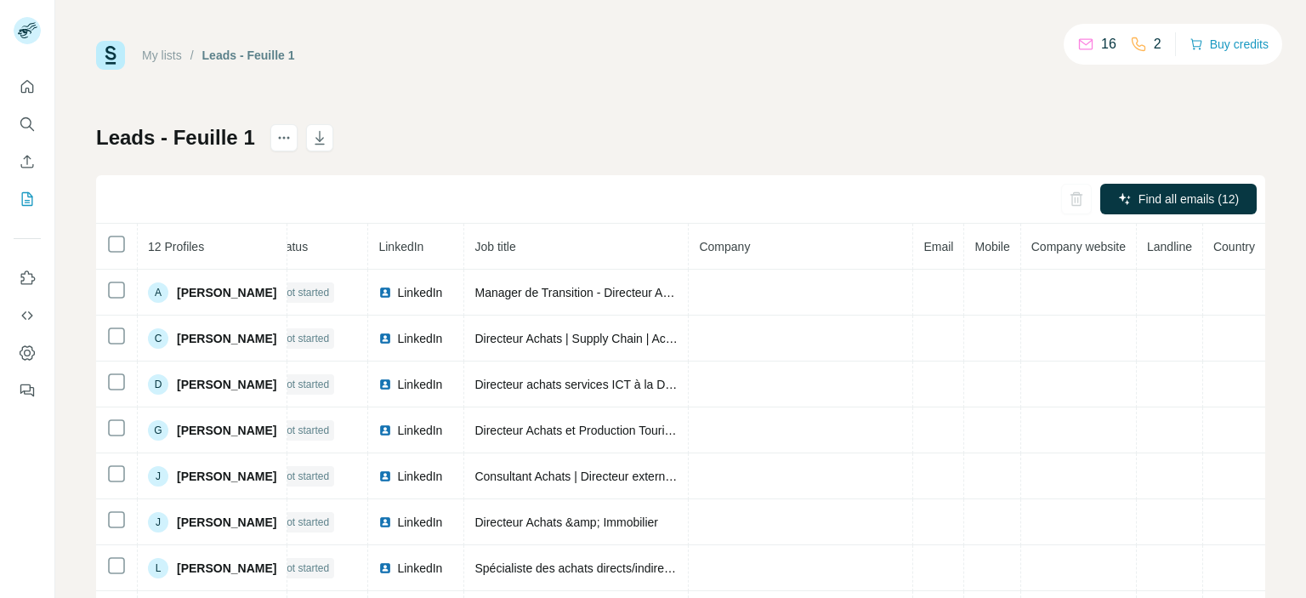
click at [929, 207] on div "Find all emails (12)" at bounding box center [680, 199] width 1169 height 48
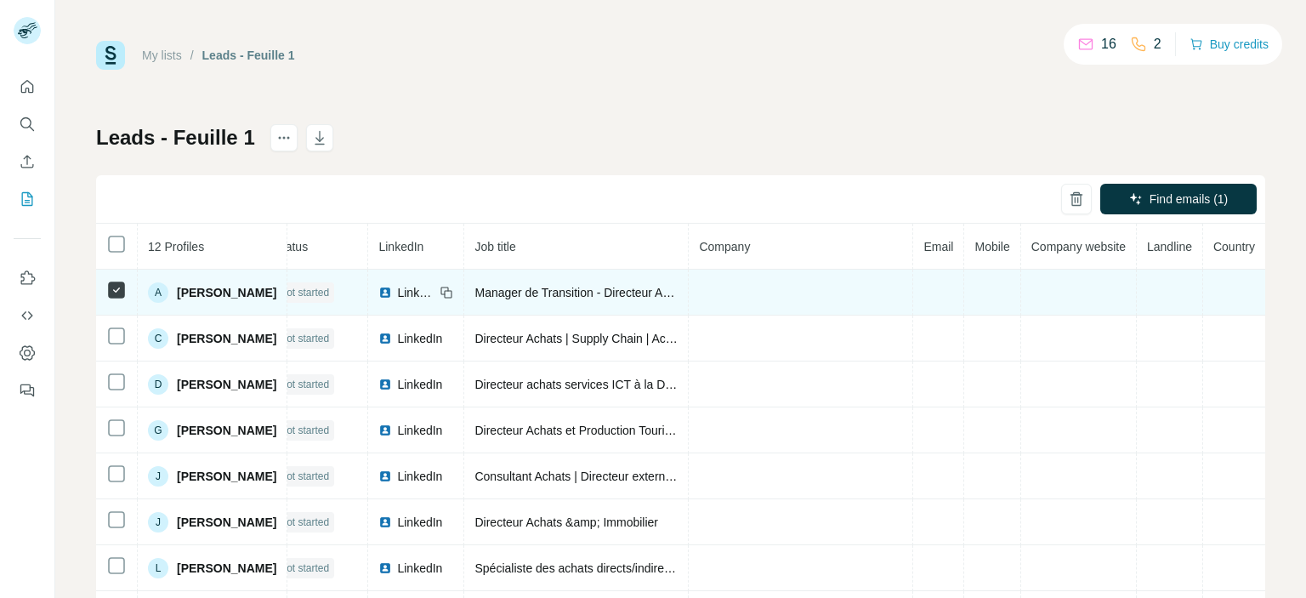
click at [229, 296] on span "[PERSON_NAME]" at bounding box center [226, 292] width 99 height 17
click at [201, 292] on span "[PERSON_NAME]" at bounding box center [226, 292] width 99 height 17
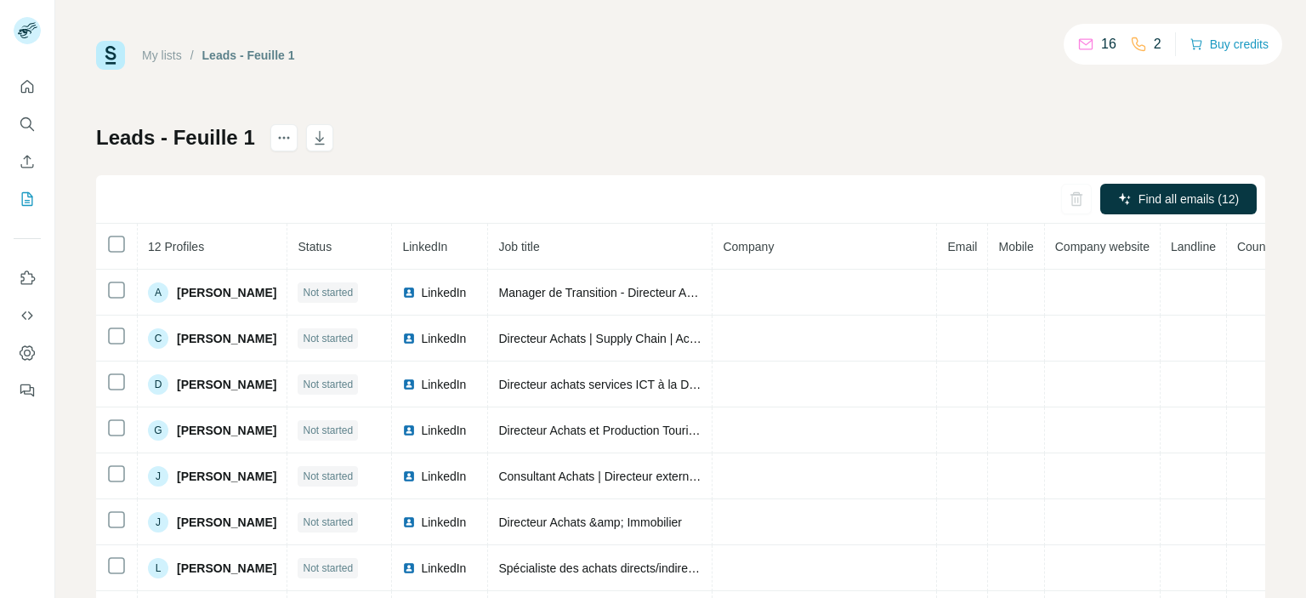
click at [264, 204] on div "Find all emails (12)" at bounding box center [680, 199] width 1169 height 48
click at [37, 159] on button "Enrich CSV" at bounding box center [27, 161] width 27 height 31
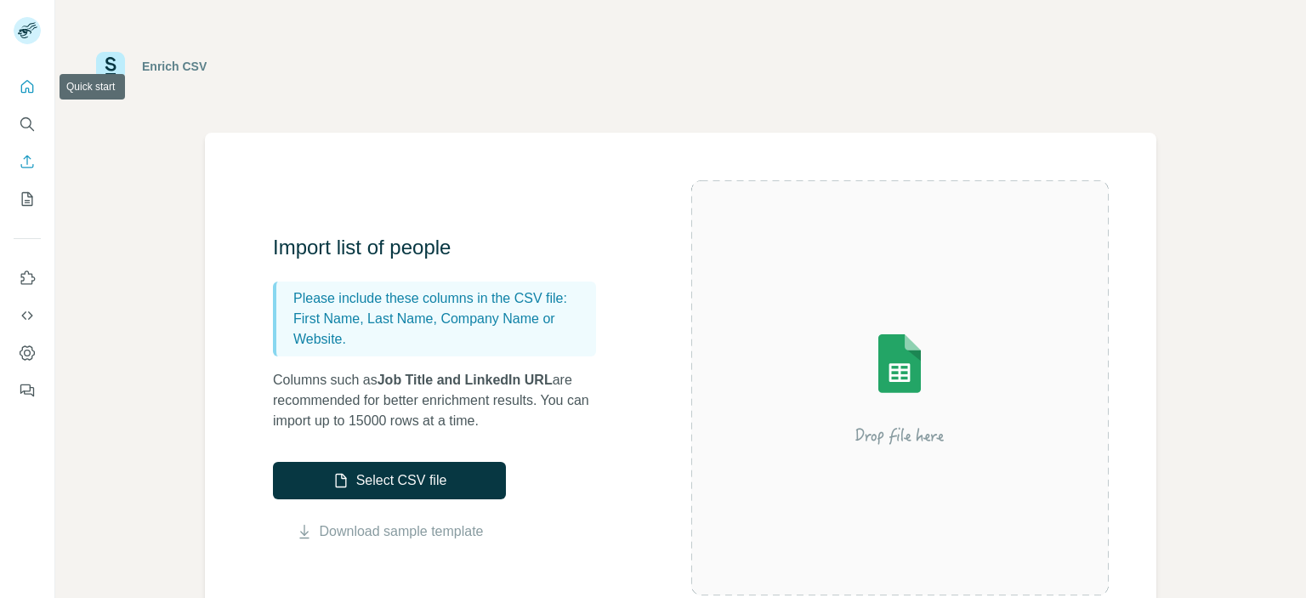
click at [21, 87] on icon "Quick start" at bounding box center [27, 86] width 13 height 13
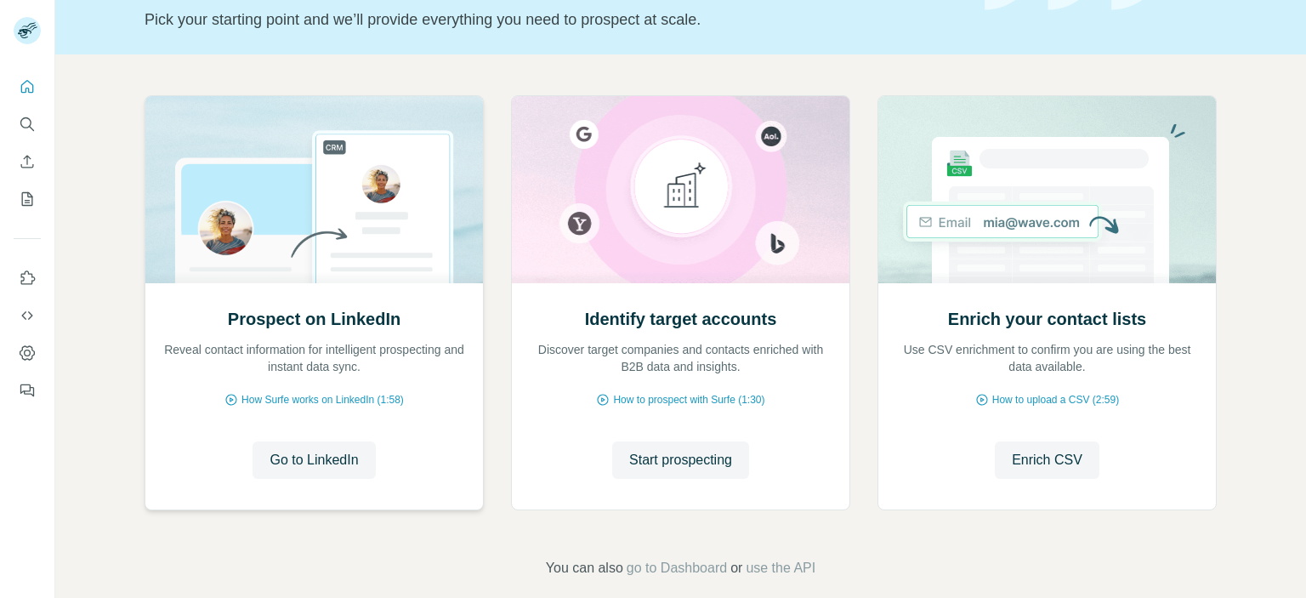
scroll to position [117, 0]
click at [652, 456] on span "Start prospecting" at bounding box center [680, 458] width 103 height 20
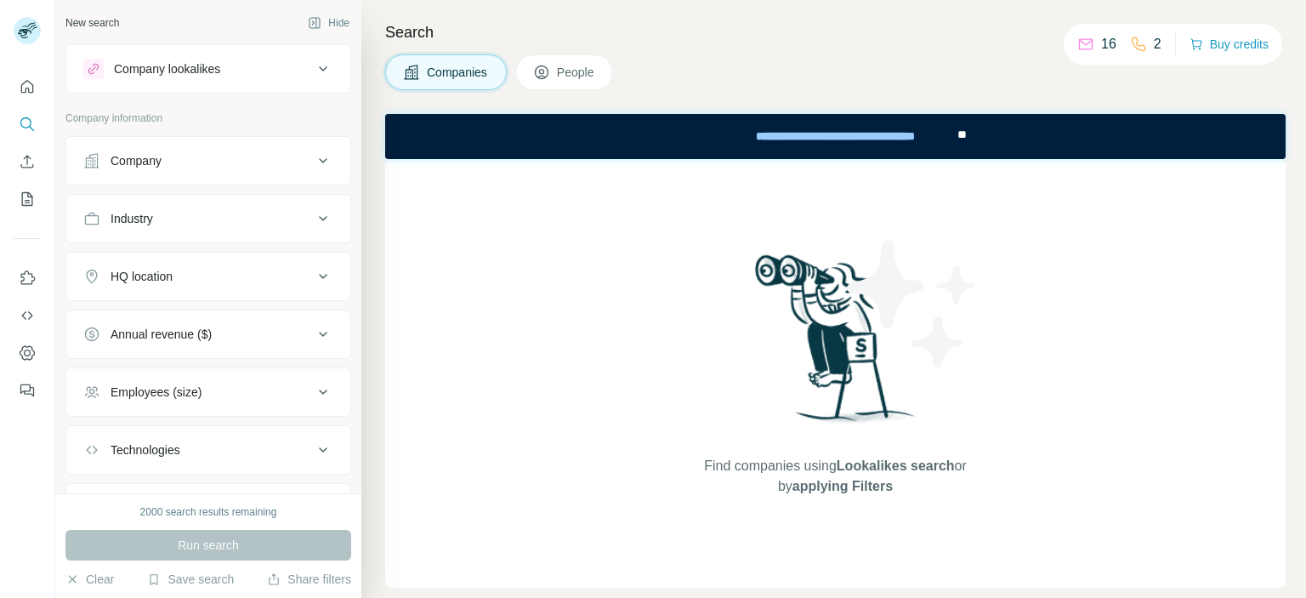
click at [189, 162] on div "Company" at bounding box center [198, 160] width 230 height 17
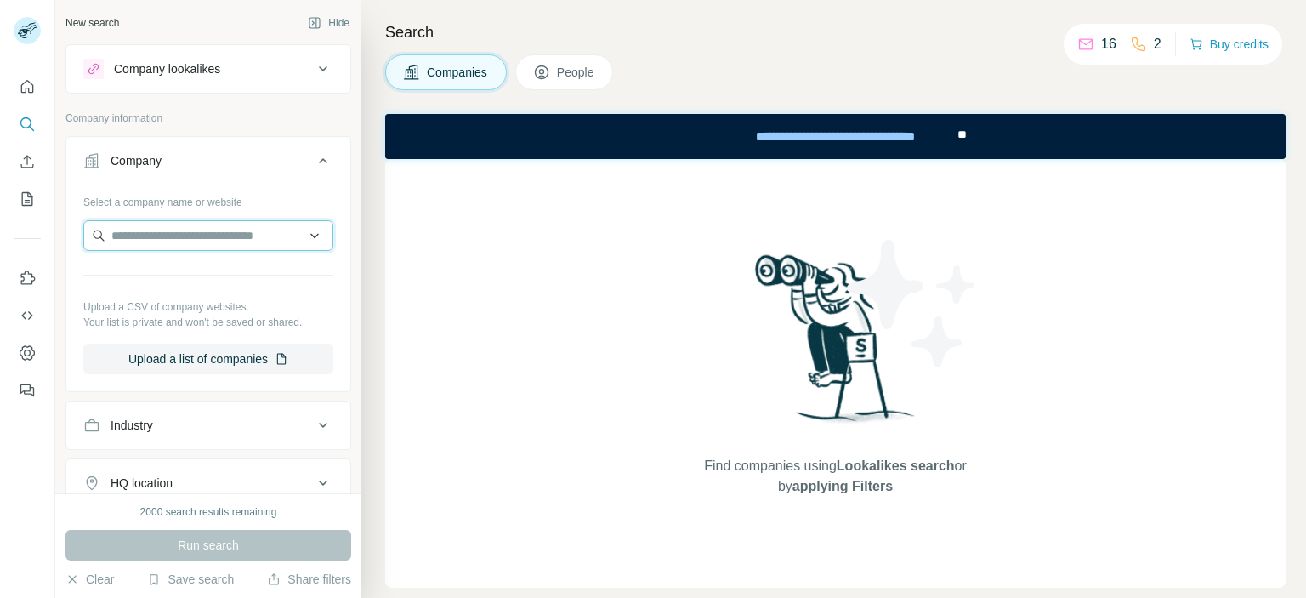
click at [199, 245] on input "text" at bounding box center [208, 235] width 250 height 31
click at [182, 319] on p "Your list is private and won't be saved or shared." at bounding box center [208, 322] width 250 height 15
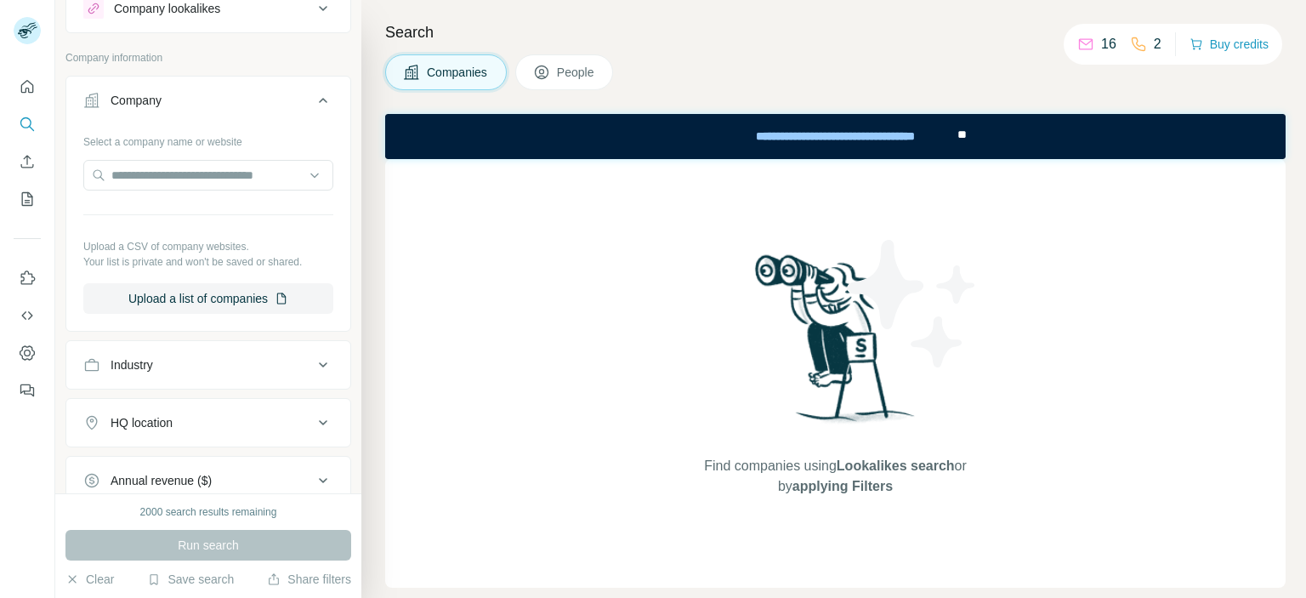
scroll to position [73, 0]
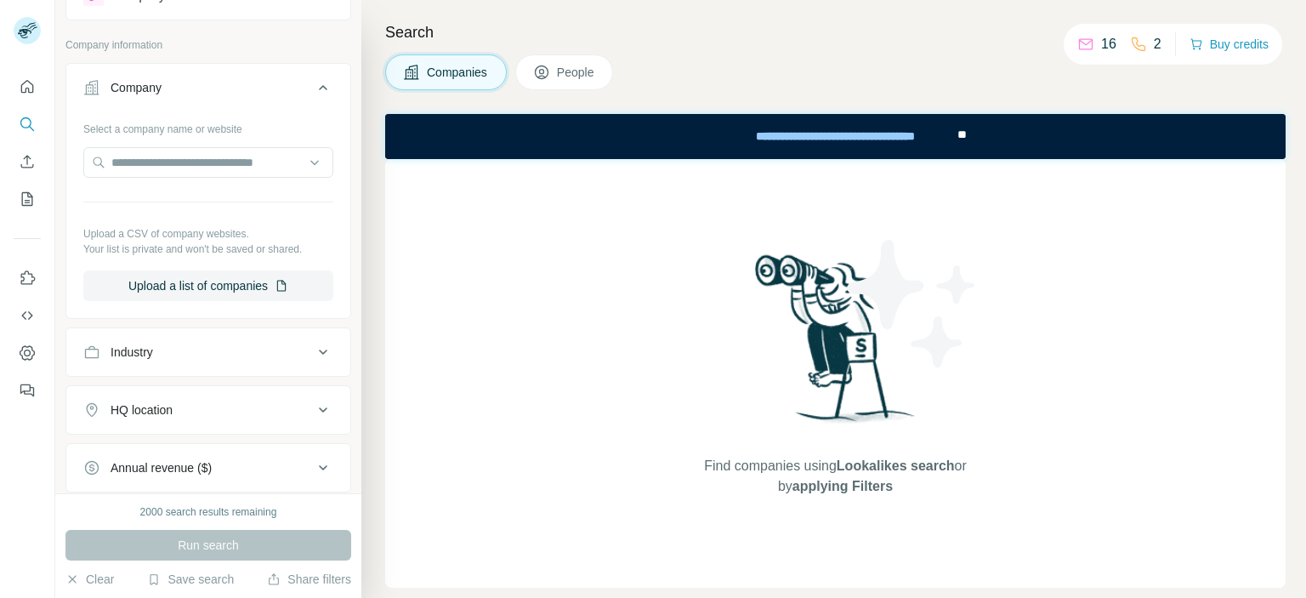
click at [182, 319] on ul "Company Select a company name or website Upload a CSV of company websites. Your…" at bounding box center [208, 364] width 286 height 603
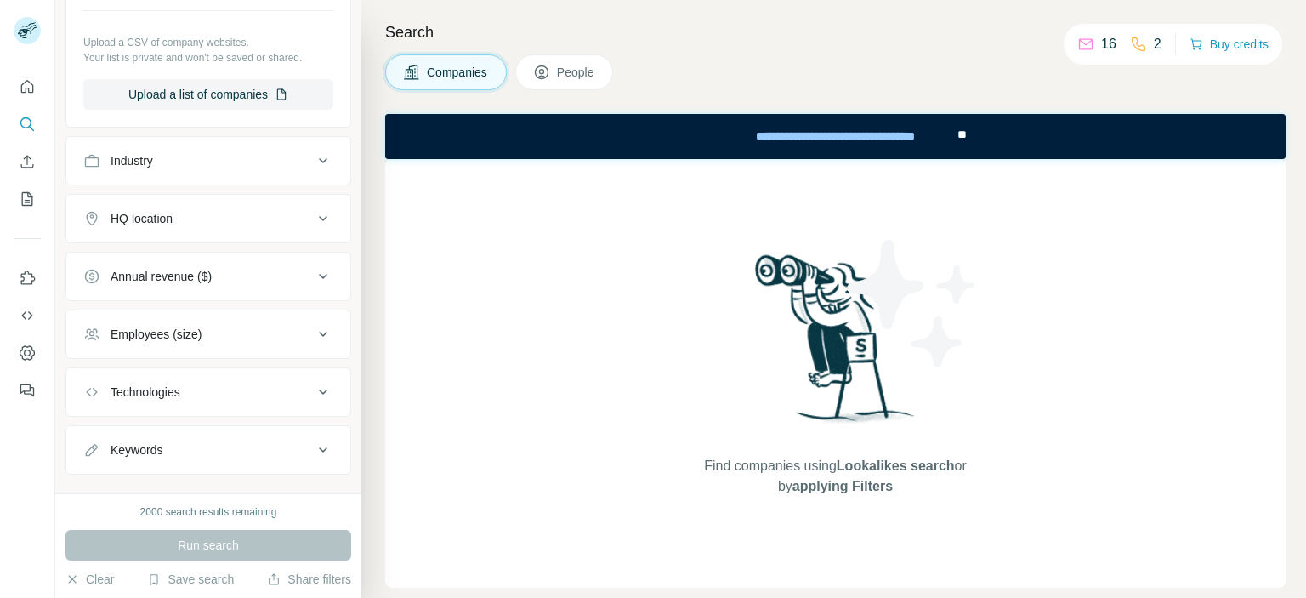
scroll to position [289, 0]
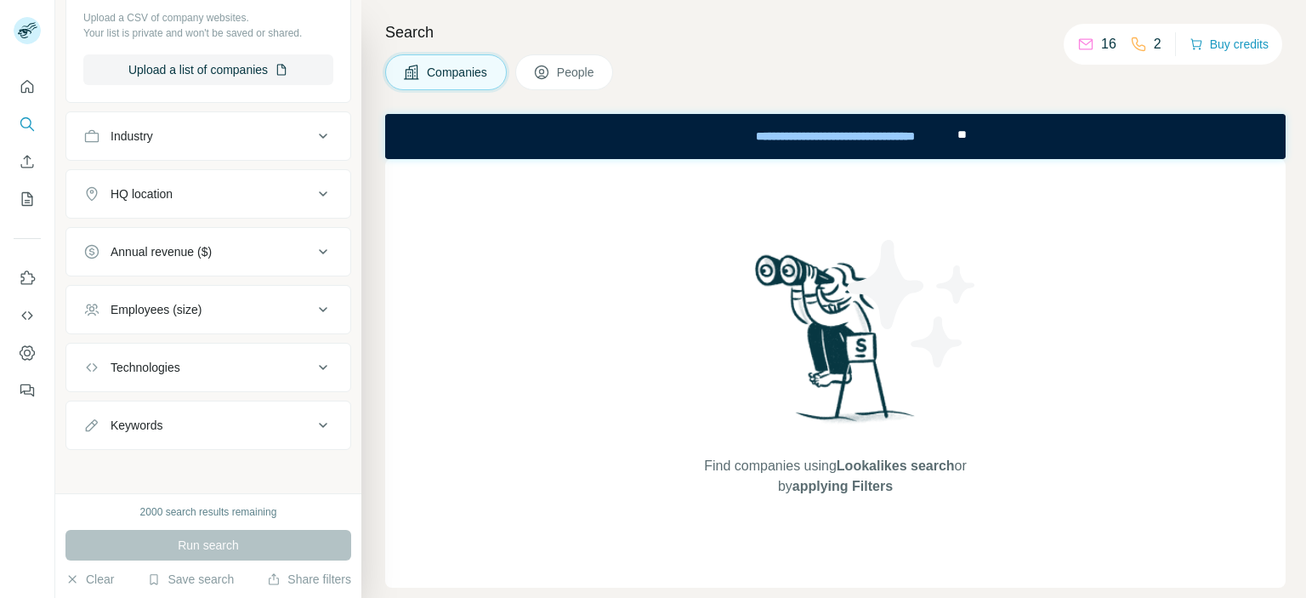
click at [180, 421] on div "Keywords" at bounding box center [198, 425] width 230 height 17
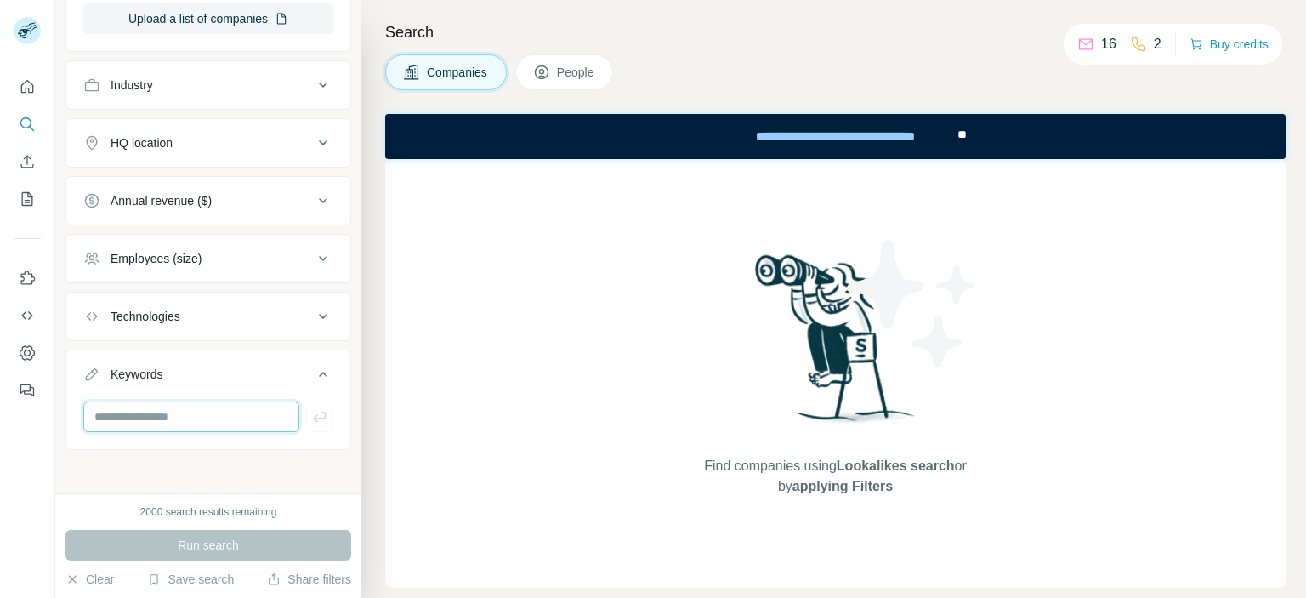
click at [252, 420] on input "text" at bounding box center [191, 416] width 216 height 31
click at [211, 416] on input "text" at bounding box center [191, 416] width 216 height 31
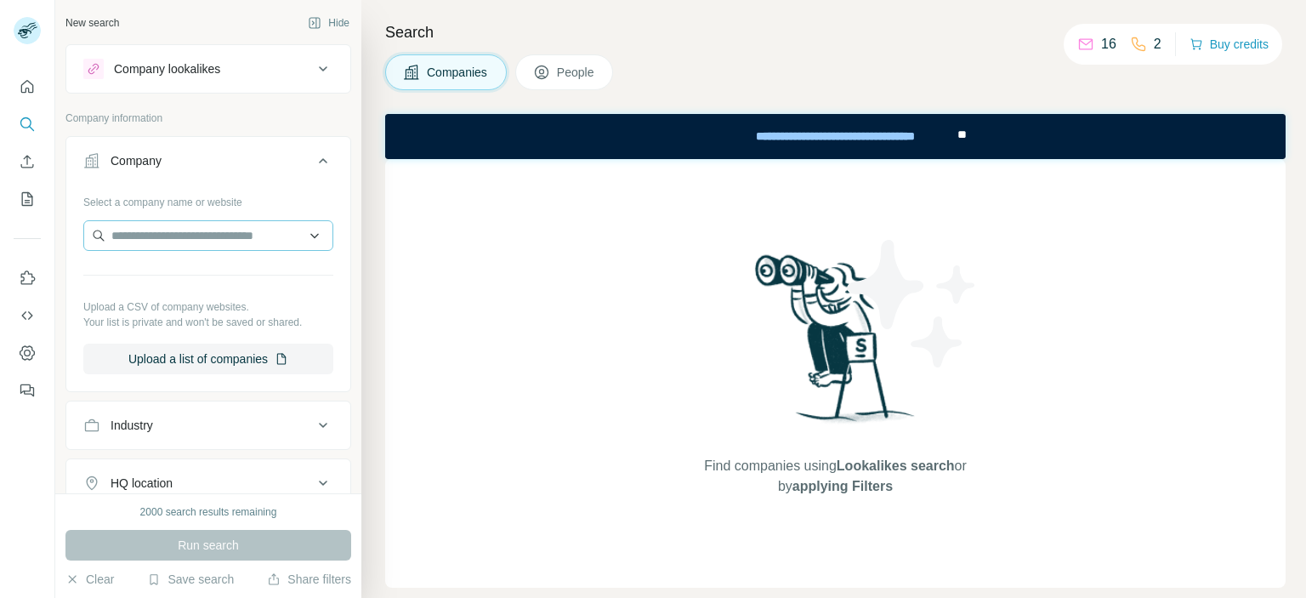
type input "**********"
click at [189, 241] on input "text" at bounding box center [208, 235] width 250 height 31
click at [192, 309] on p "Upload a CSV of company websites." at bounding box center [208, 306] width 250 height 15
click at [215, 241] on input "text" at bounding box center [208, 235] width 250 height 31
click at [253, 122] on p "Company information" at bounding box center [208, 118] width 286 height 15
